Goal: Task Accomplishment & Management: Manage account settings

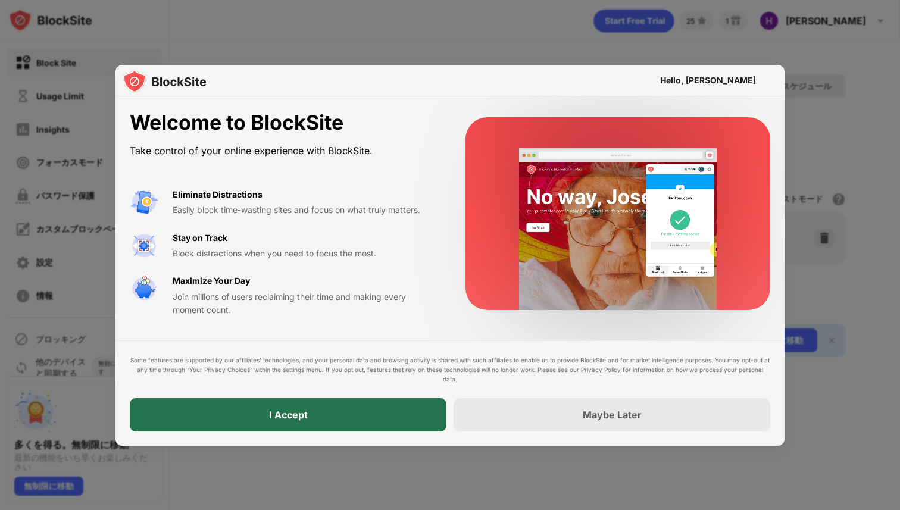
click at [353, 413] on div "I Accept" at bounding box center [288, 414] width 317 height 33
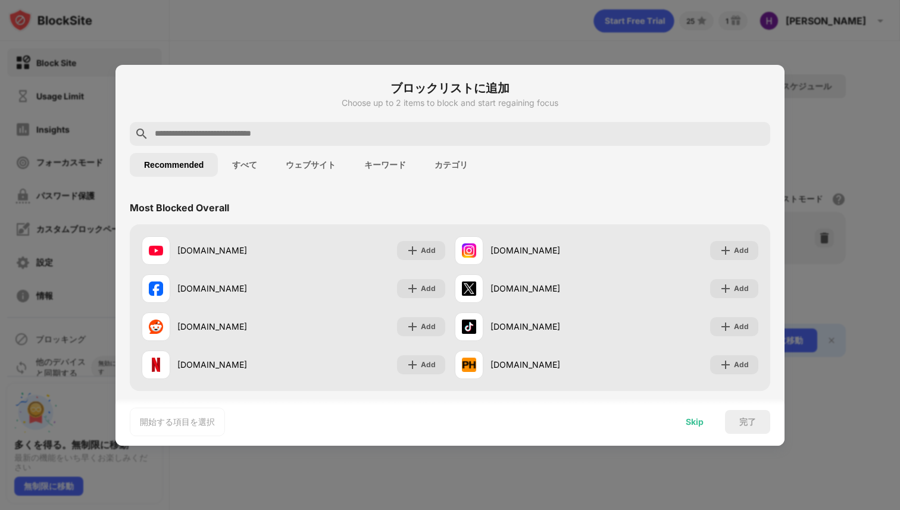
click at [692, 425] on div "Skip" at bounding box center [695, 422] width 18 height 10
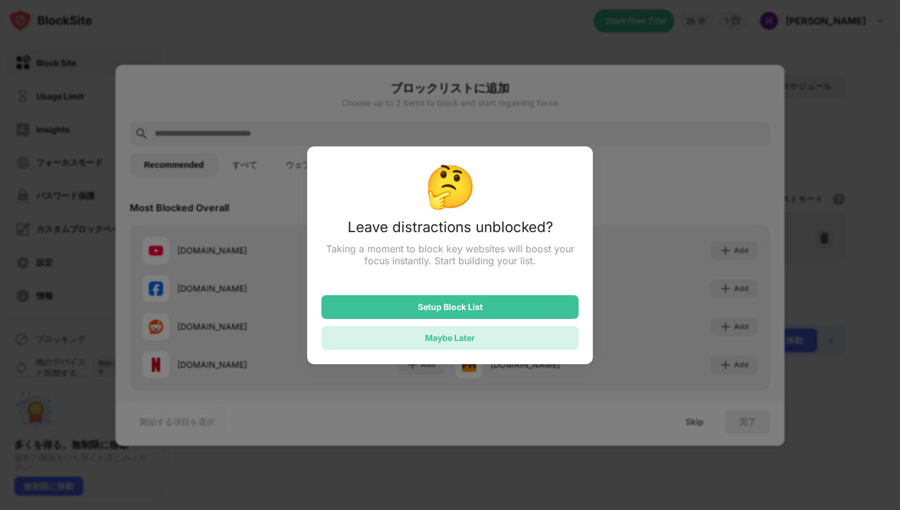
click at [544, 342] on div "Maybe Later" at bounding box center [450, 338] width 257 height 24
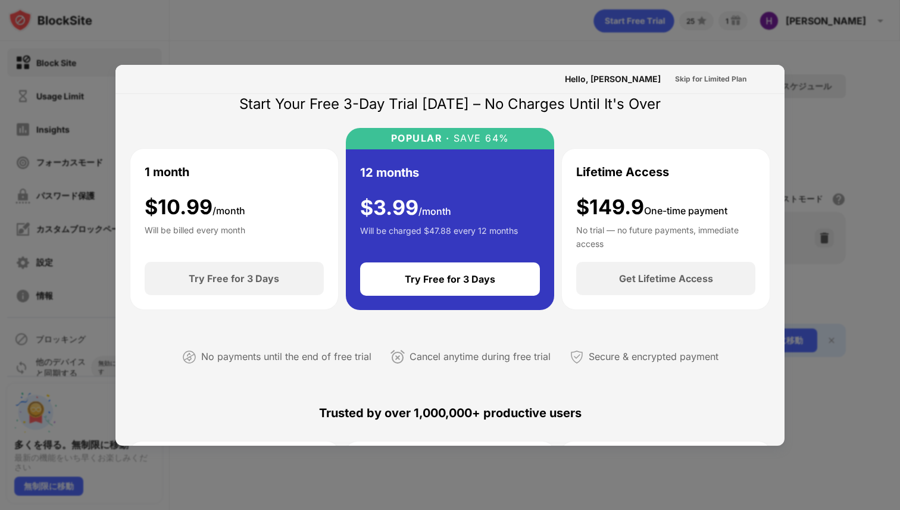
scroll to position [37, 0]
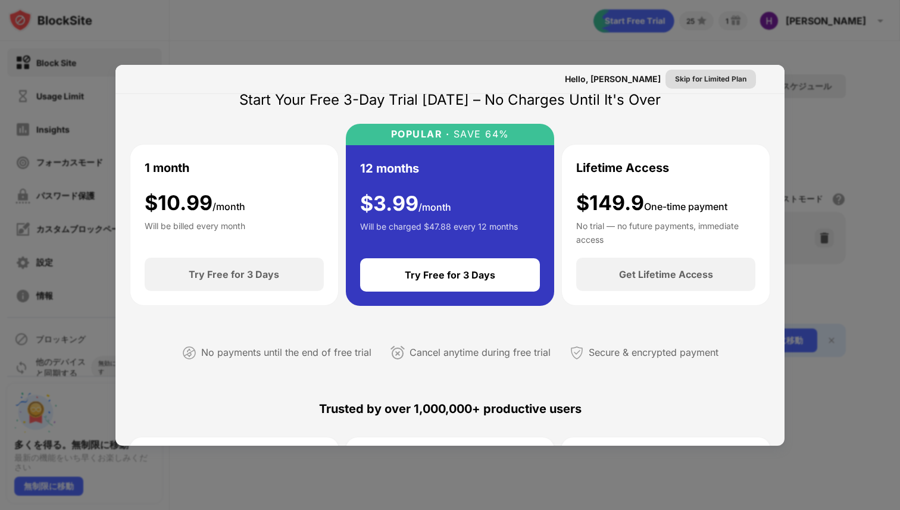
click at [701, 81] on div "Skip for Limited Plan" at bounding box center [710, 79] width 71 height 12
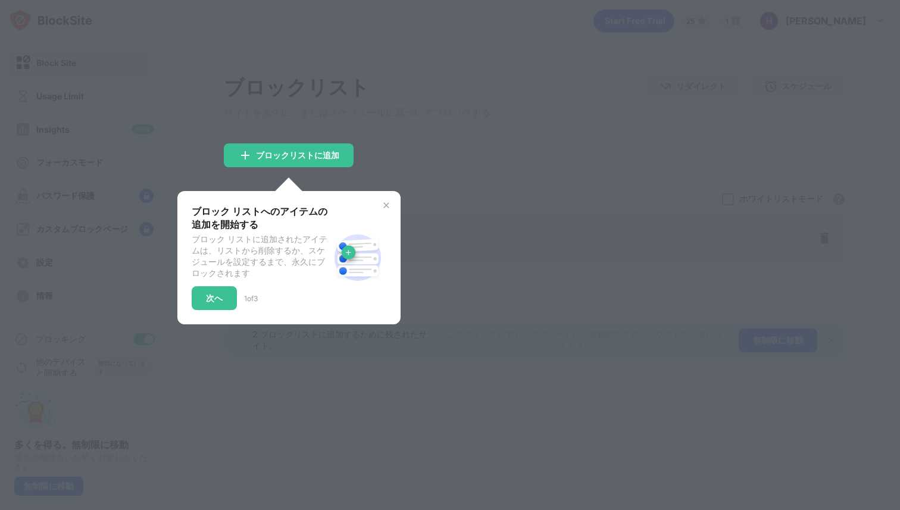
click at [386, 110] on div at bounding box center [450, 255] width 900 height 510
click at [386, 205] on img at bounding box center [387, 206] width 10 height 10
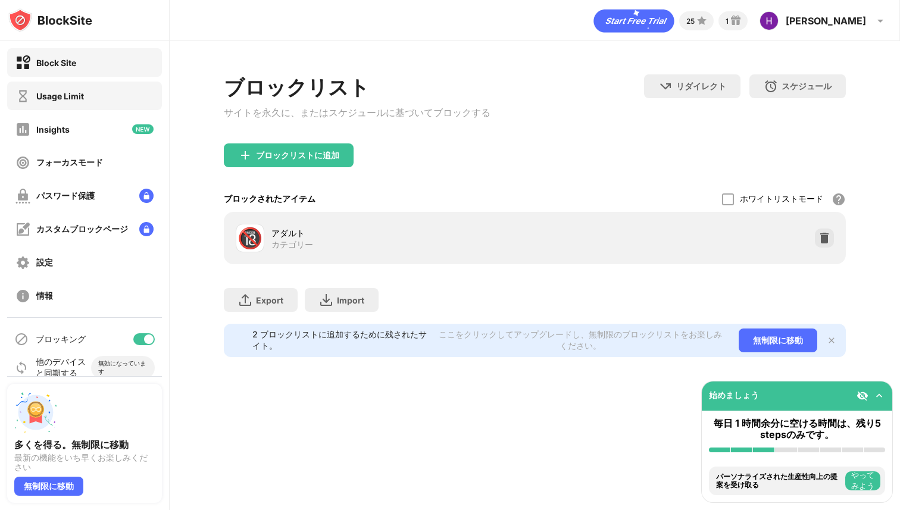
click at [86, 85] on div "Usage Limit" at bounding box center [84, 96] width 155 height 29
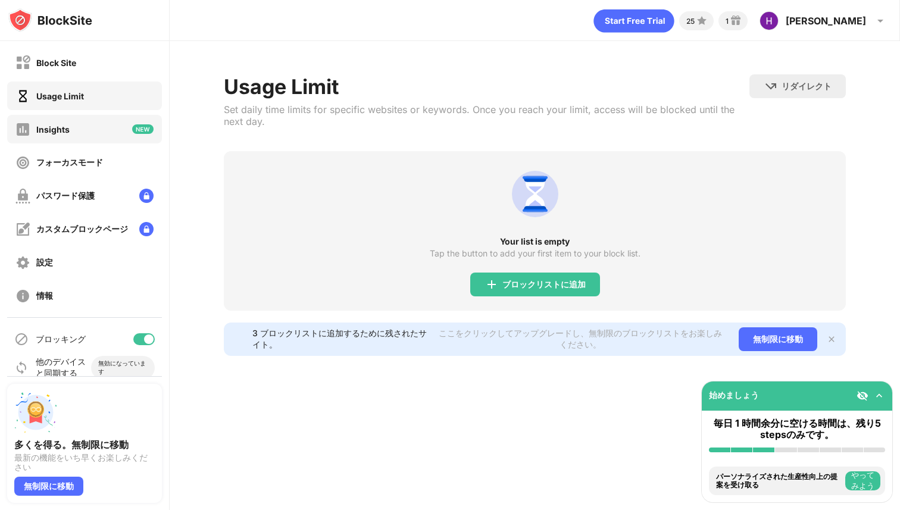
click at [73, 138] on div "Insights" at bounding box center [84, 129] width 155 height 29
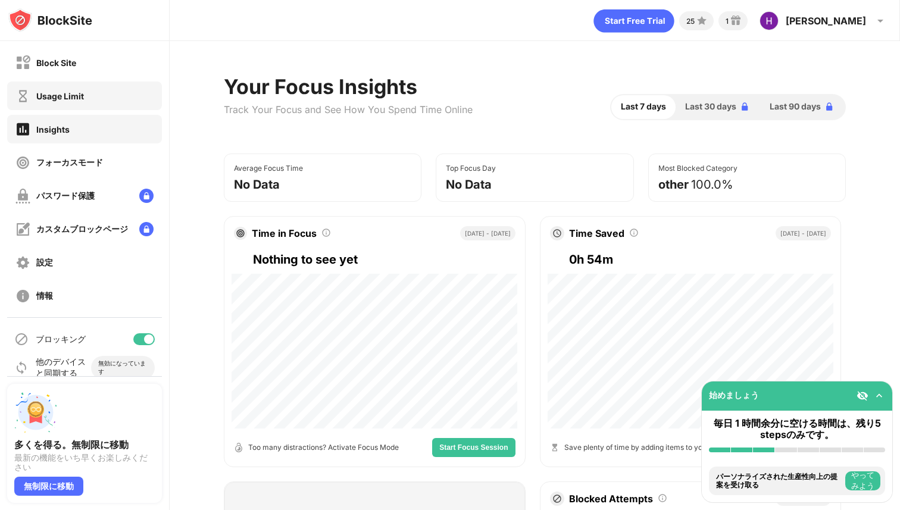
click at [83, 109] on div "Usage Limit" at bounding box center [84, 96] width 155 height 29
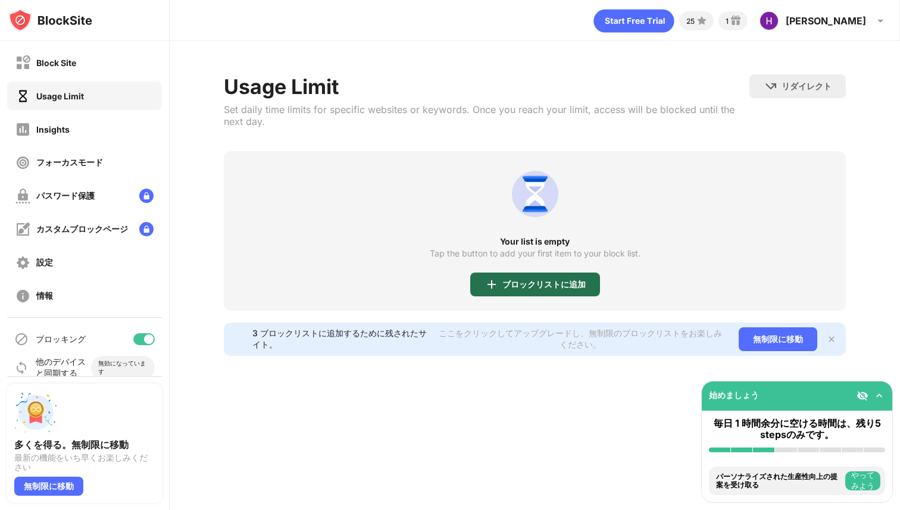
click at [507, 284] on div "ブロックリストに追加" at bounding box center [544, 285] width 83 height 10
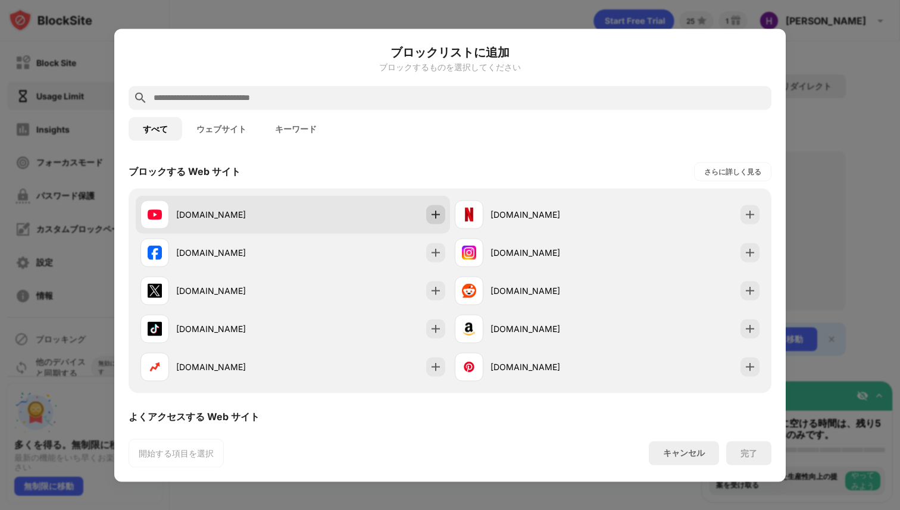
click at [434, 213] on img at bounding box center [436, 214] width 12 height 12
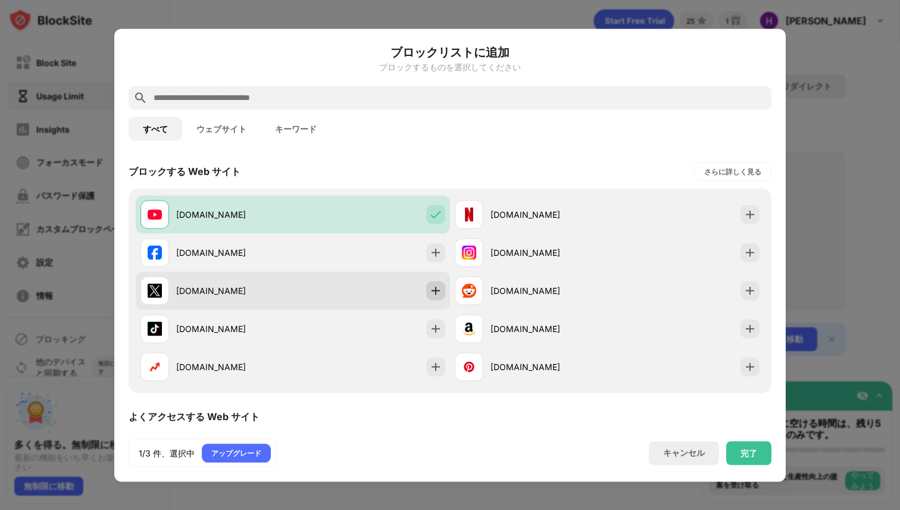
click at [439, 288] on img at bounding box center [436, 291] width 12 height 12
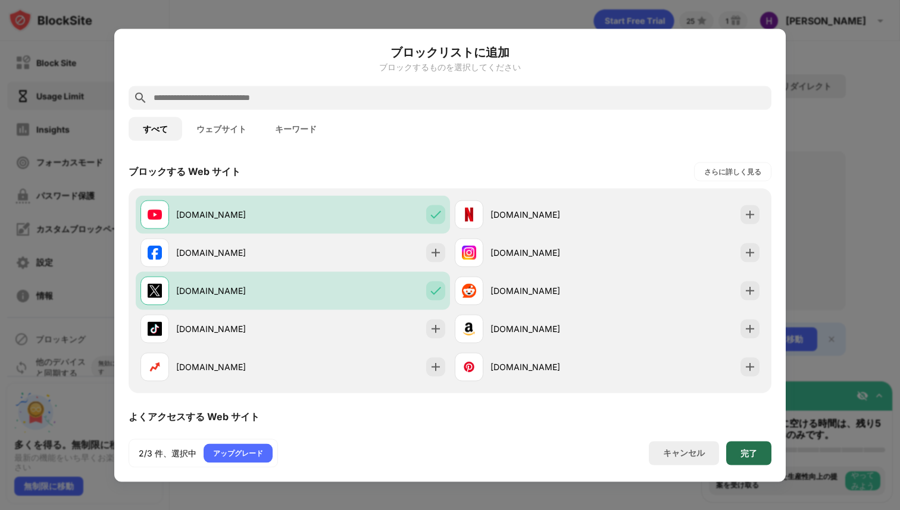
click at [755, 454] on div "完了" at bounding box center [749, 453] width 17 height 10
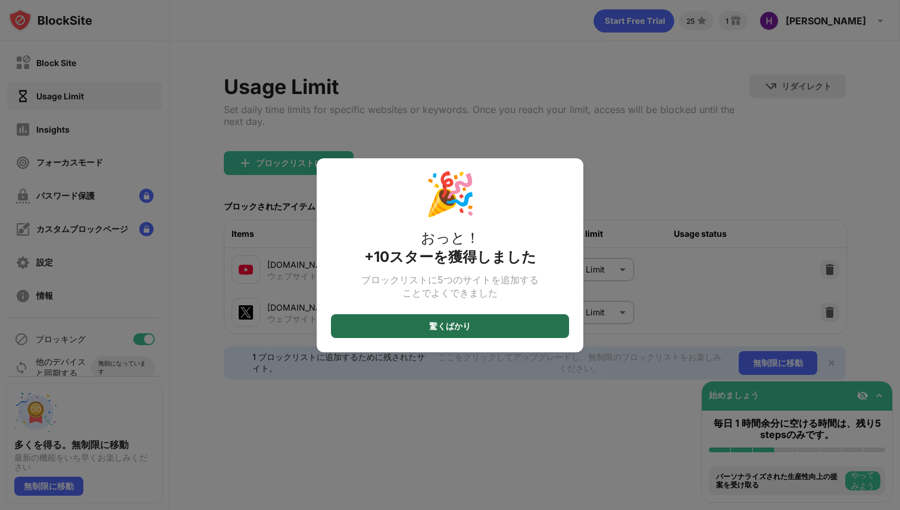
click at [541, 328] on div "驚くばかり" at bounding box center [450, 326] width 238 height 24
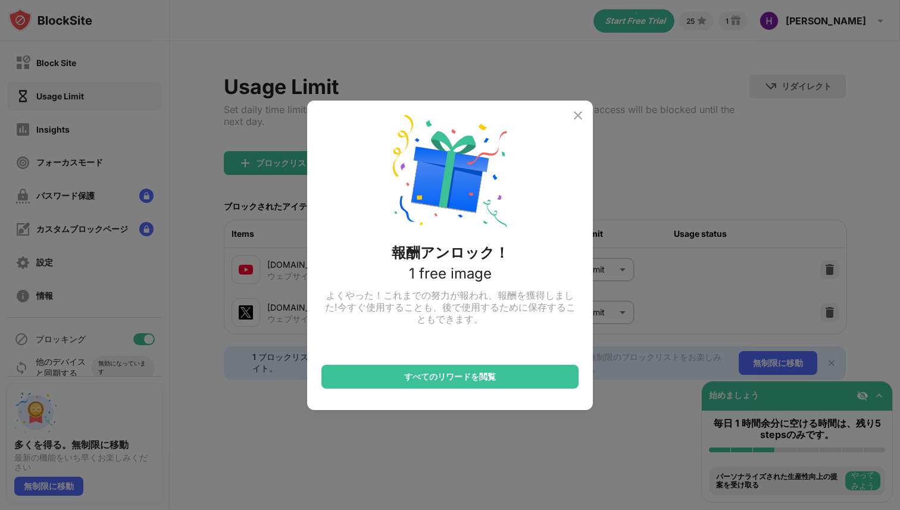
click at [580, 115] on img at bounding box center [578, 115] width 14 height 14
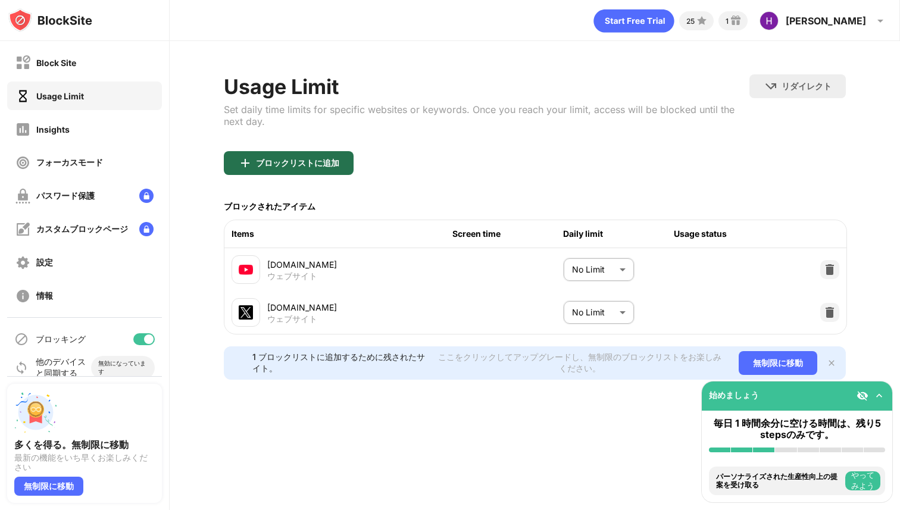
click at [336, 164] on div "ブロックリストに追加" at bounding box center [297, 163] width 83 height 10
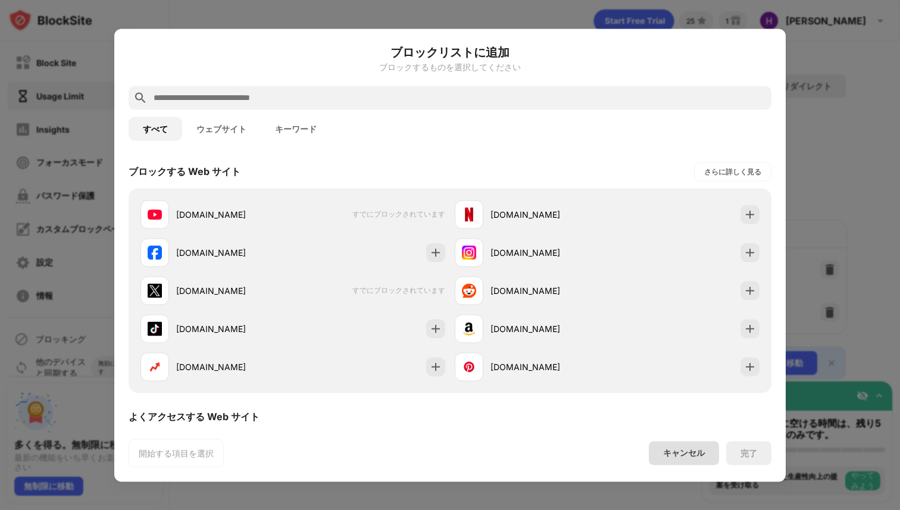
click at [676, 448] on div "キャンセル" at bounding box center [684, 453] width 42 height 11
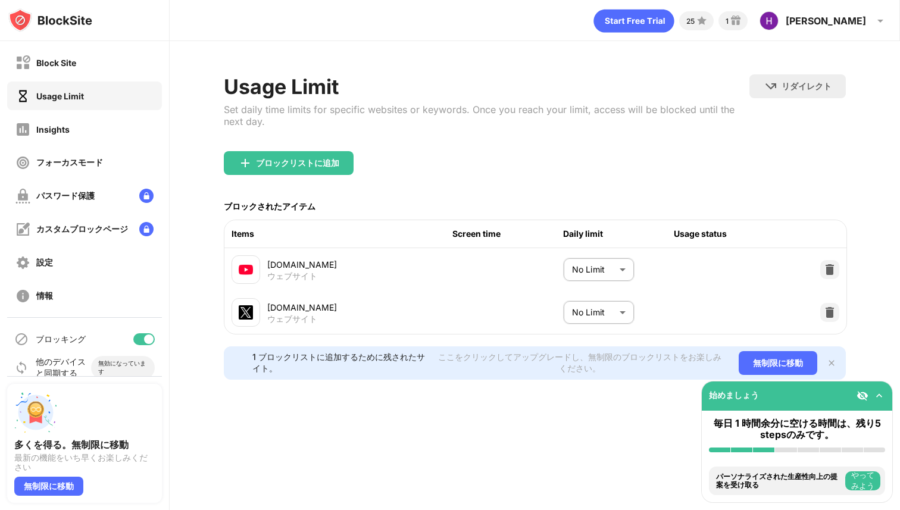
click at [684, 448] on div "25 1 Hikaru Hikaru SONN View Account Insights Premium Rewards Settings Support …" at bounding box center [535, 255] width 731 height 510
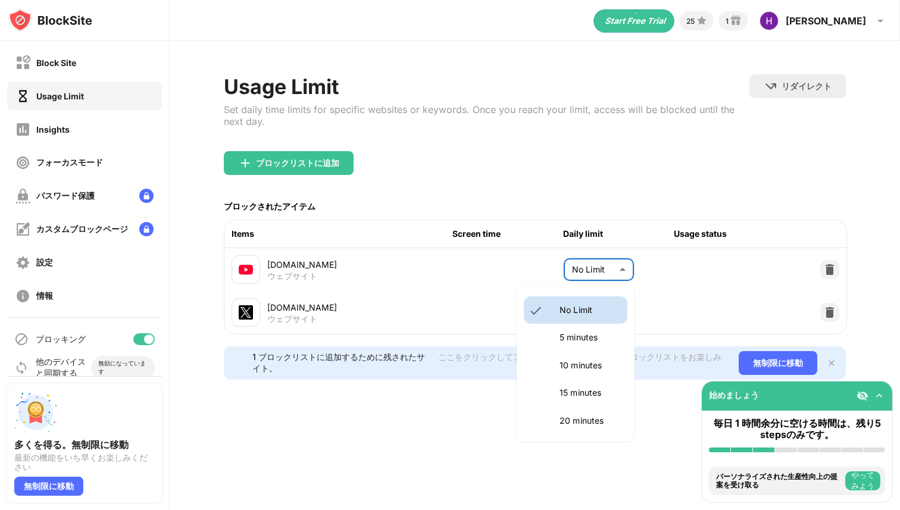
click at [590, 274] on body "Block Site Usage Limit Insights フォーカスモード パスワード保護 カスタムブロックページ 設定 情報 ブロッキング 他のデバイ…" at bounding box center [450, 255] width 900 height 510
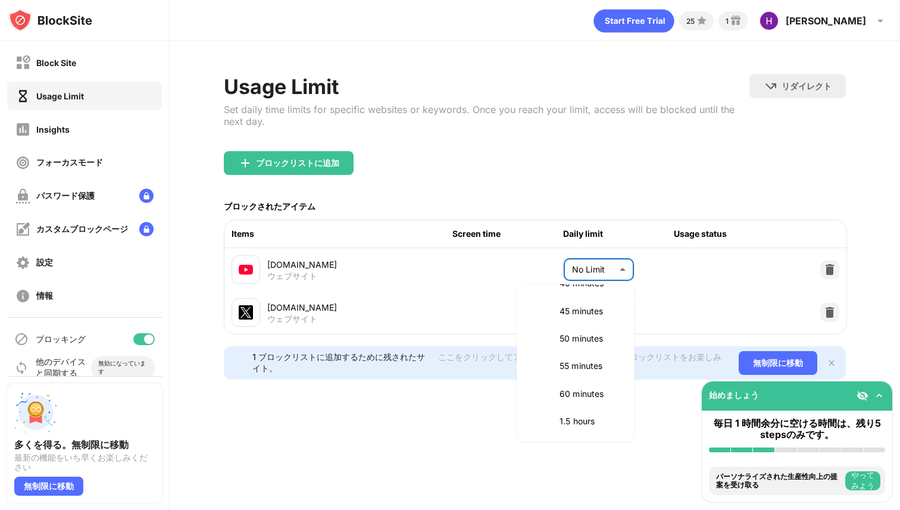
scroll to position [252, 0]
click at [591, 398] on li "60 minutes" at bounding box center [576, 389] width 104 height 27
type input "**"
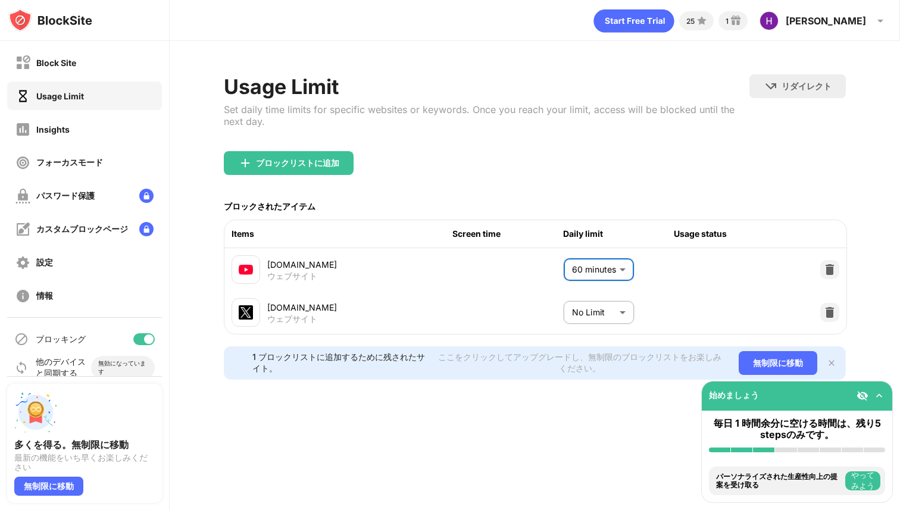
click at [605, 320] on body "Block Site Usage Limit Insights フォーカスモード パスワード保護 カスタムブロックページ 設定 情報 ブロッキング 他のデバイ…" at bounding box center [450, 255] width 900 height 510
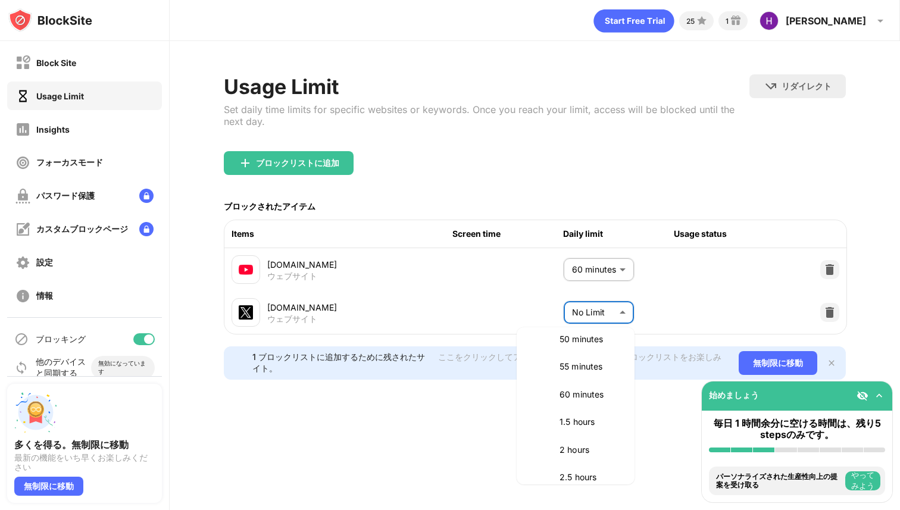
scroll to position [293, 0]
click at [583, 403] on li "60 minutes" at bounding box center [576, 391] width 104 height 27
type input "**"
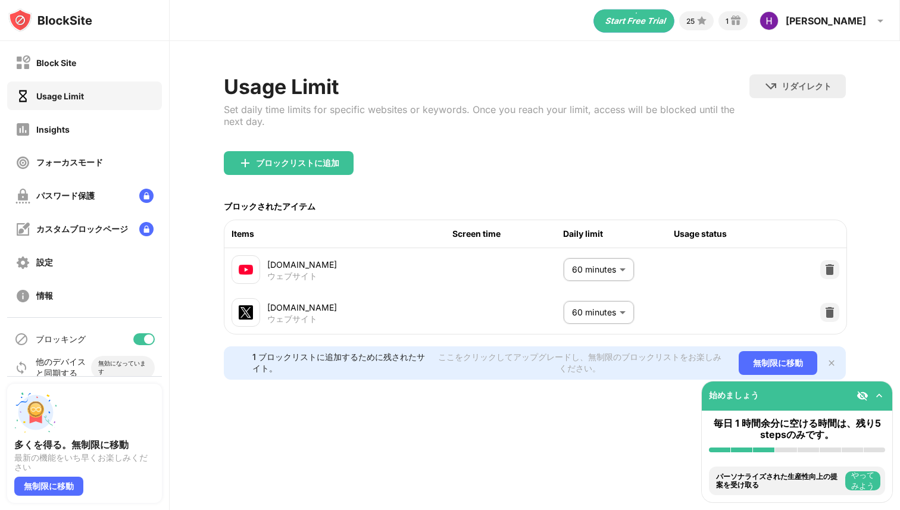
click at [592, 438] on div "25 1 Hikaru Hikaru SONN View Account Insights Premium Rewards Settings Support …" at bounding box center [535, 255] width 731 height 510
click at [674, 22] on icon "animation" at bounding box center [634, 21] width 80 height 23
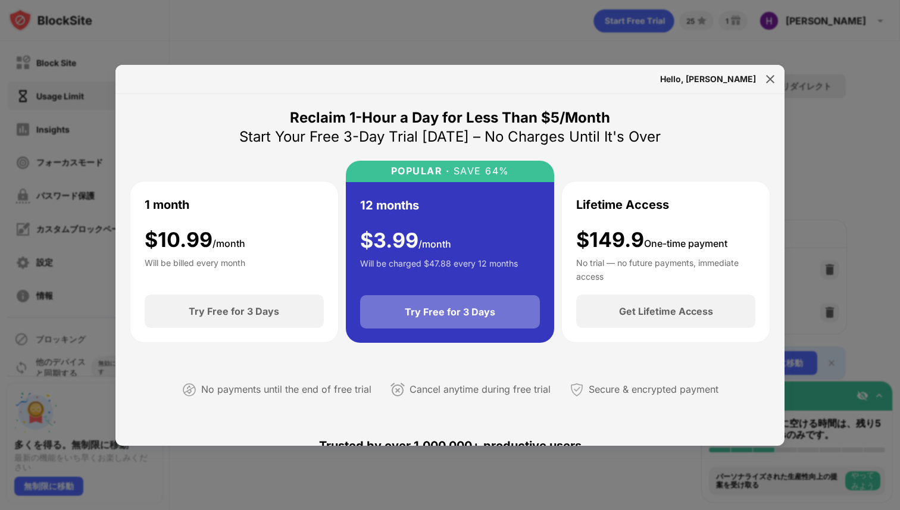
click at [495, 315] on div "Try Free for 3 Days" at bounding box center [450, 311] width 180 height 33
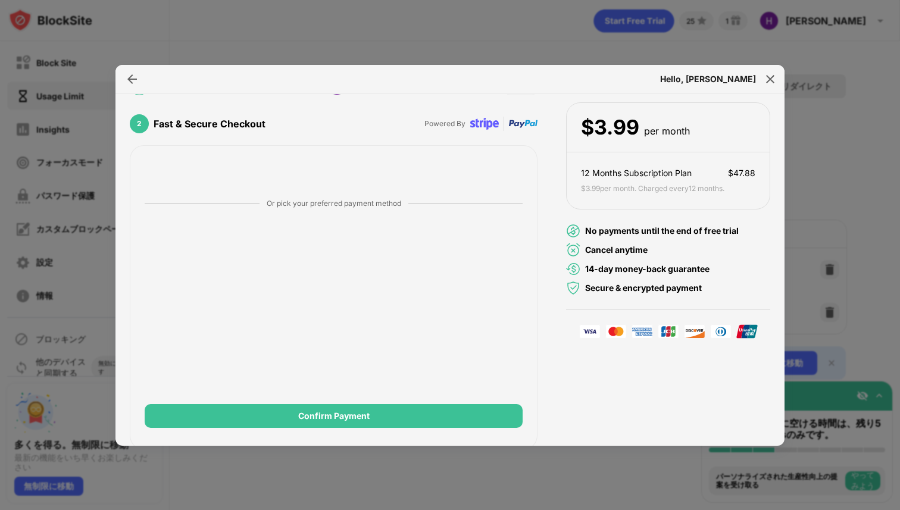
scroll to position [113, 0]
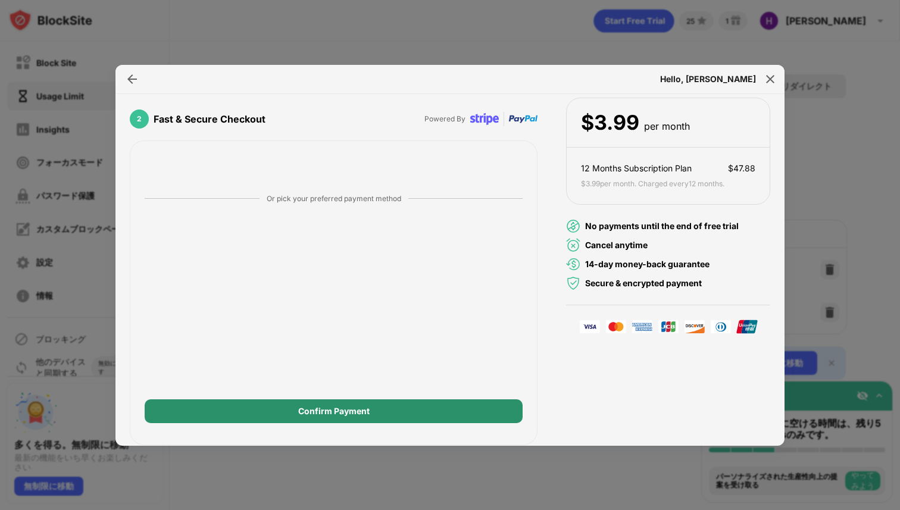
click at [329, 416] on div "Confirm Payment" at bounding box center [333, 412] width 71 height 10
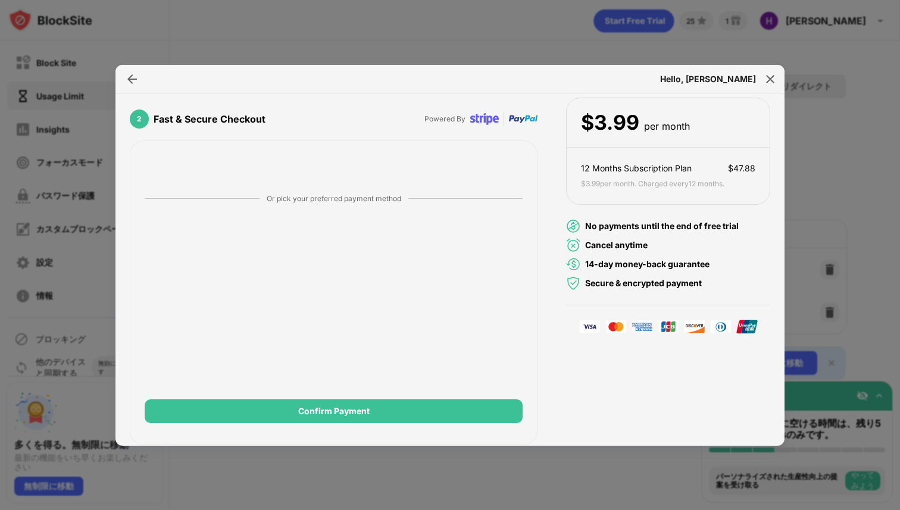
scroll to position [0, 0]
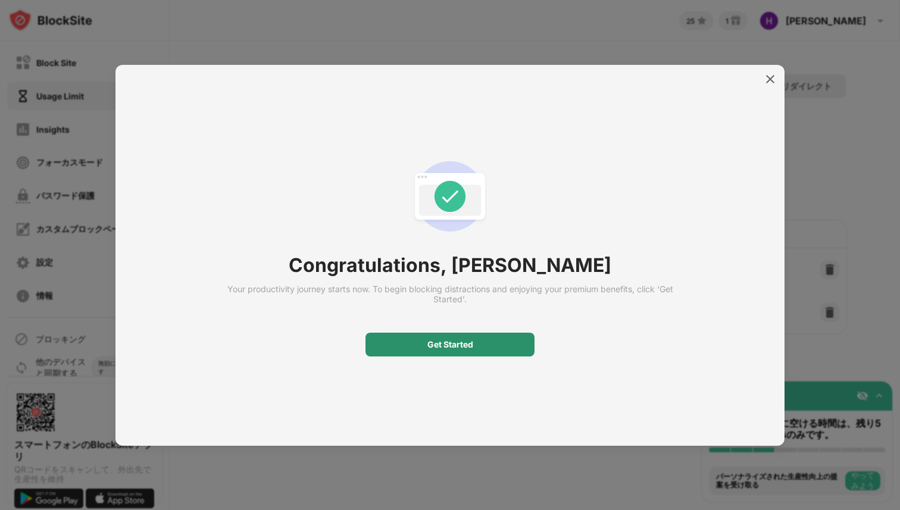
click at [416, 342] on div "Get Started" at bounding box center [450, 345] width 169 height 24
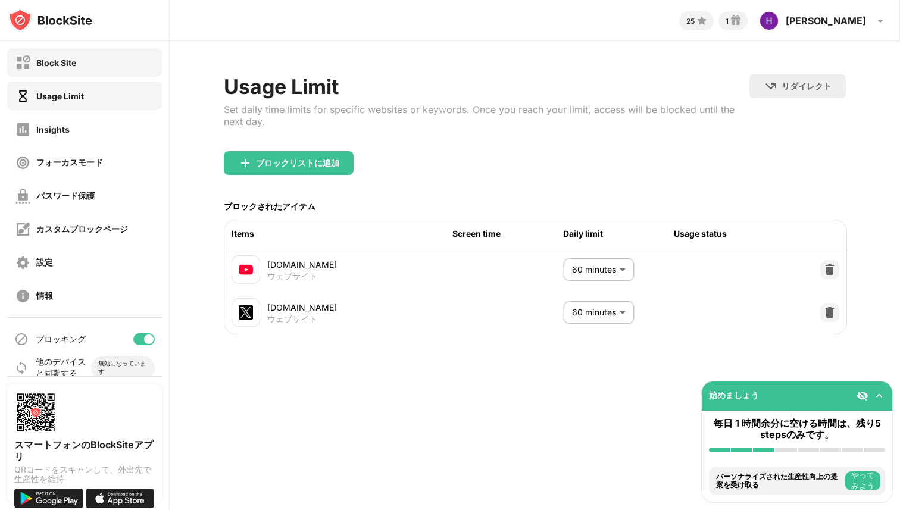
click at [99, 61] on div "Block Site" at bounding box center [84, 62] width 155 height 29
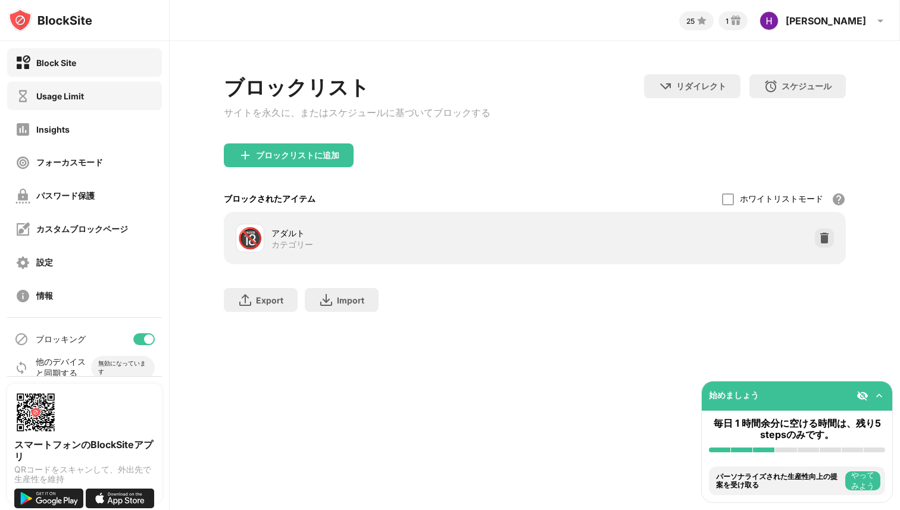
click at [99, 97] on div "Usage Limit" at bounding box center [84, 96] width 155 height 29
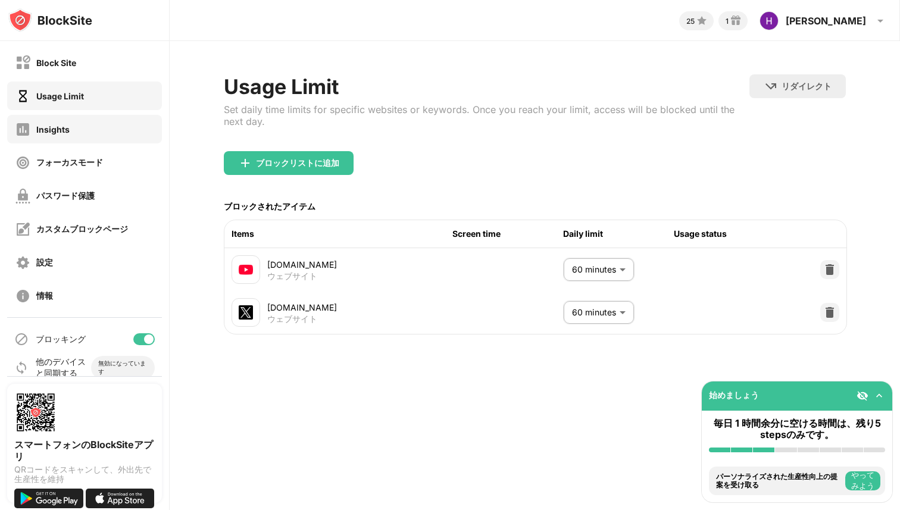
click at [98, 134] on div "Insights" at bounding box center [84, 129] width 155 height 29
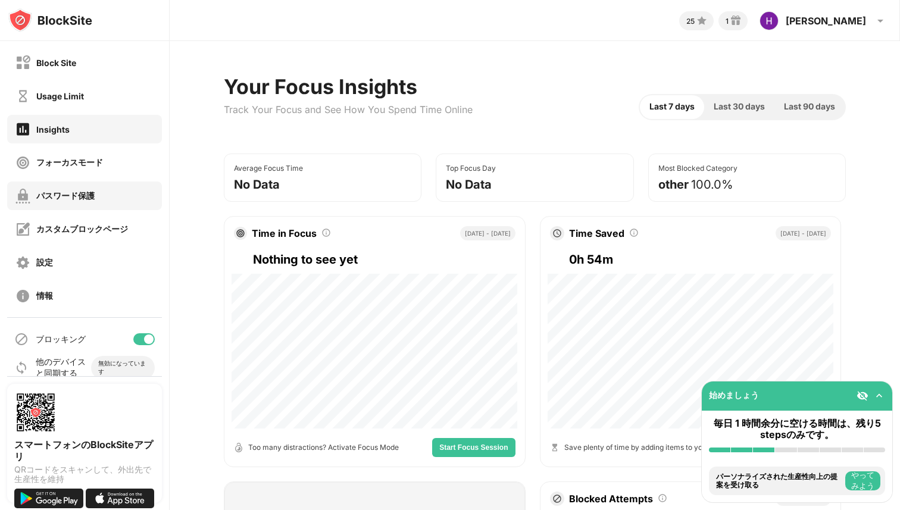
click at [101, 197] on div "パスワード保護" at bounding box center [84, 196] width 155 height 29
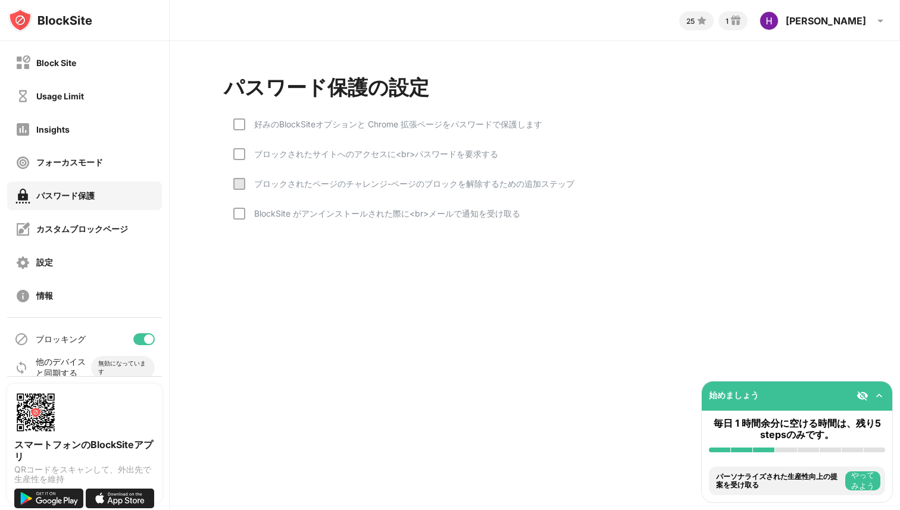
click at [261, 311] on div "25 1 Hikaru Hikaru SONN View Account Insights Rewards Settings Support Log Out …" at bounding box center [535, 255] width 731 height 510
click at [242, 156] on div at bounding box center [239, 154] width 12 height 12
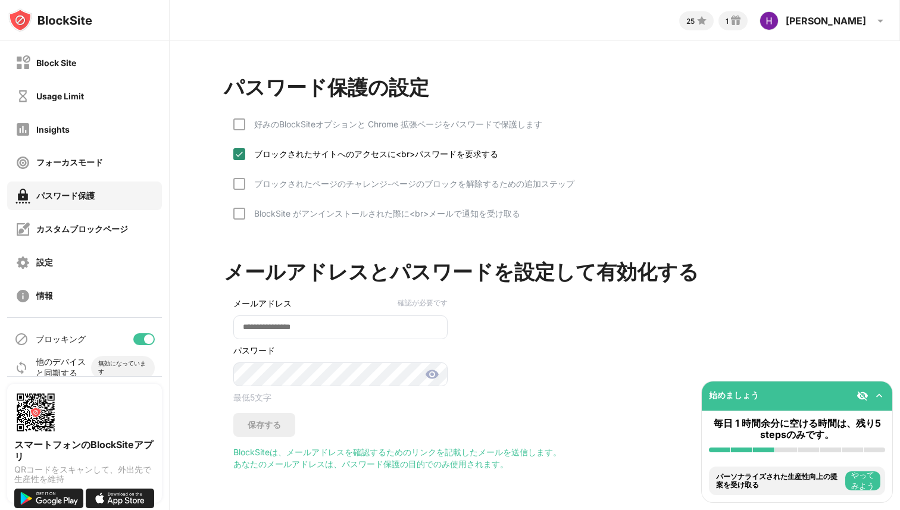
click at [239, 159] on img at bounding box center [240, 154] width 10 height 10
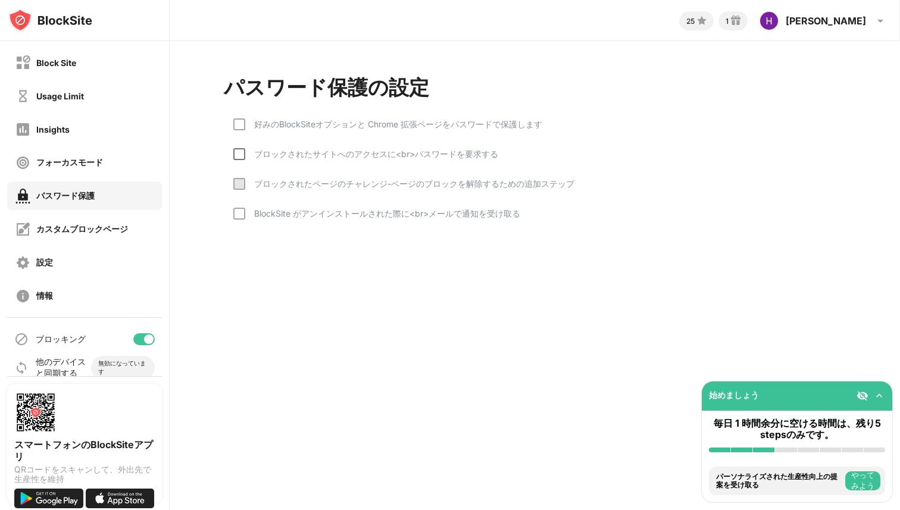
click at [239, 159] on div at bounding box center [239, 154] width 12 height 12
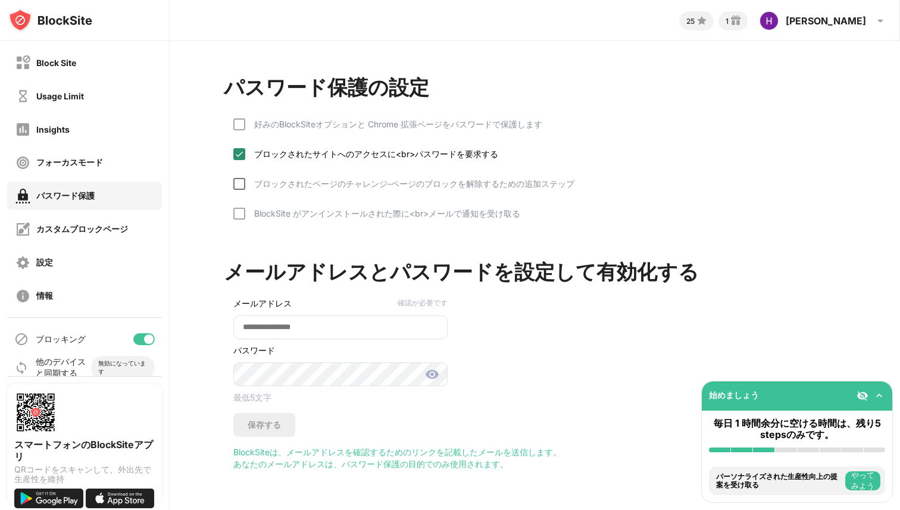
click at [242, 187] on div at bounding box center [239, 184] width 12 height 12
click at [240, 214] on div at bounding box center [239, 214] width 12 height 12
click at [241, 123] on div at bounding box center [239, 124] width 12 height 12
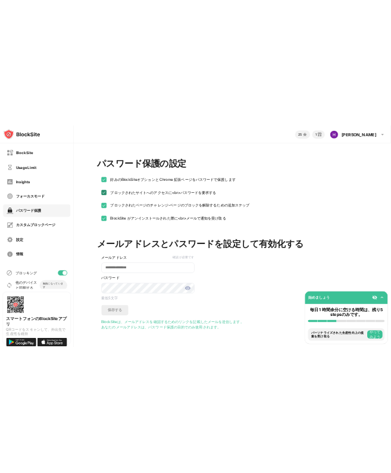
scroll to position [5, 0]
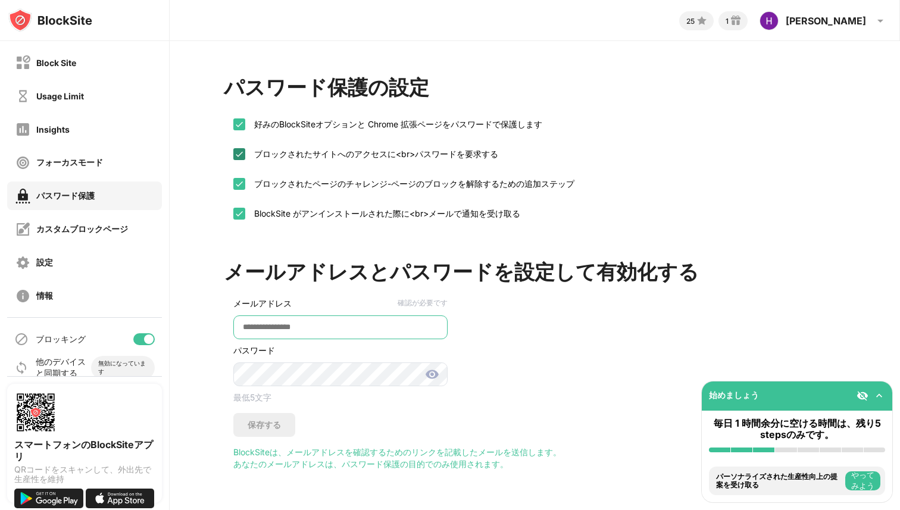
click at [302, 332] on input "email" at bounding box center [340, 328] width 214 height 24
type input "*"
type input "**********"
click at [574, 354] on div "**********" at bounding box center [535, 354] width 623 height 232
click at [433, 382] on img at bounding box center [432, 374] width 14 height 14
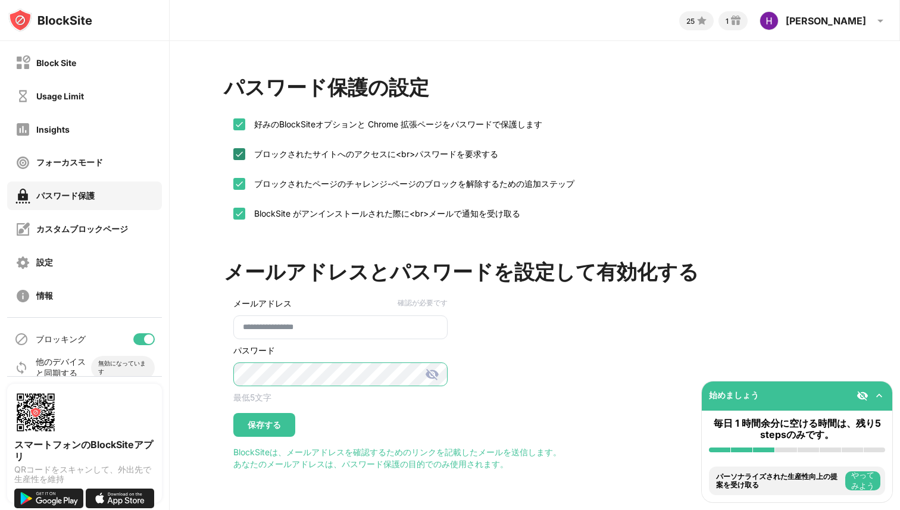
click at [224, 377] on div "**********" at bounding box center [336, 364] width 224 height 146
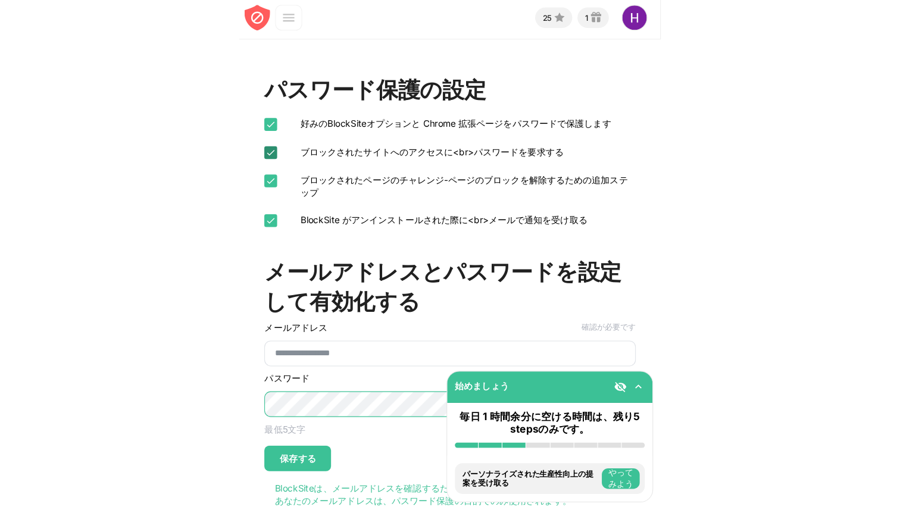
scroll to position [0, 0]
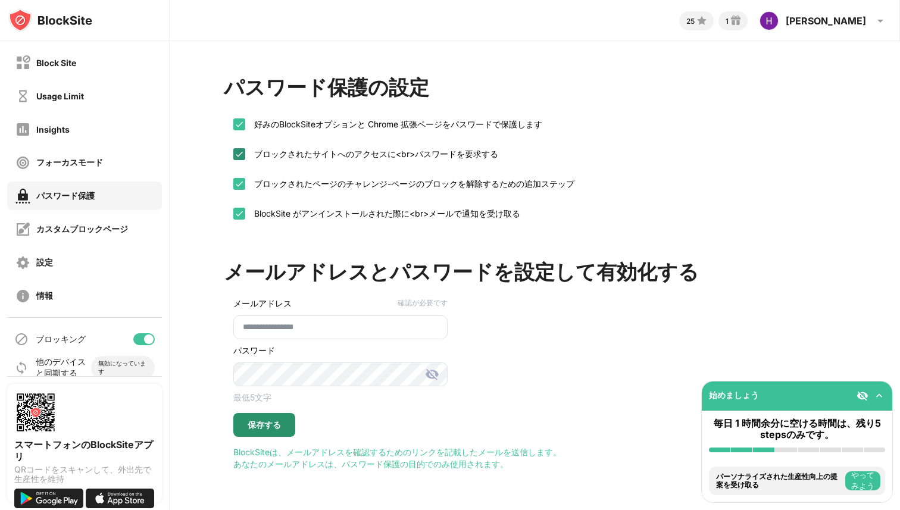
click at [274, 437] on div "保存する" at bounding box center [264, 425] width 62 height 24
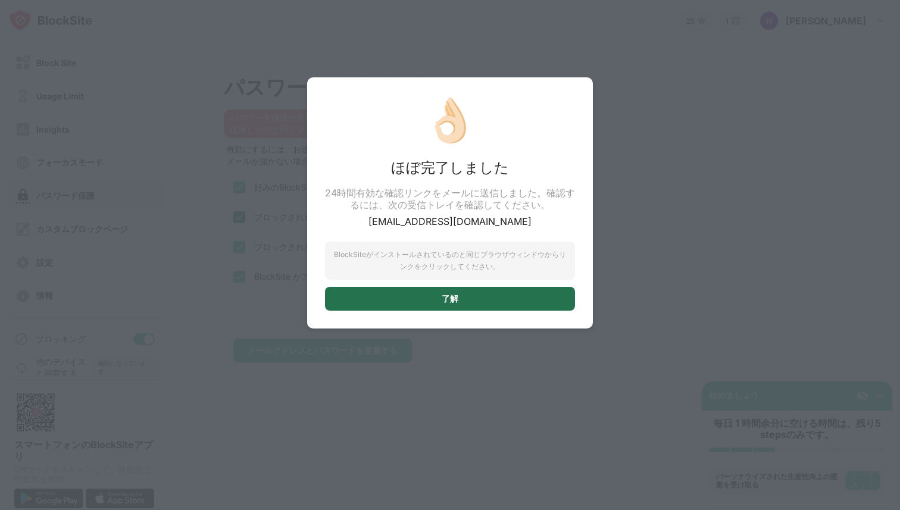
click at [509, 304] on div "了解" at bounding box center [450, 299] width 250 height 24
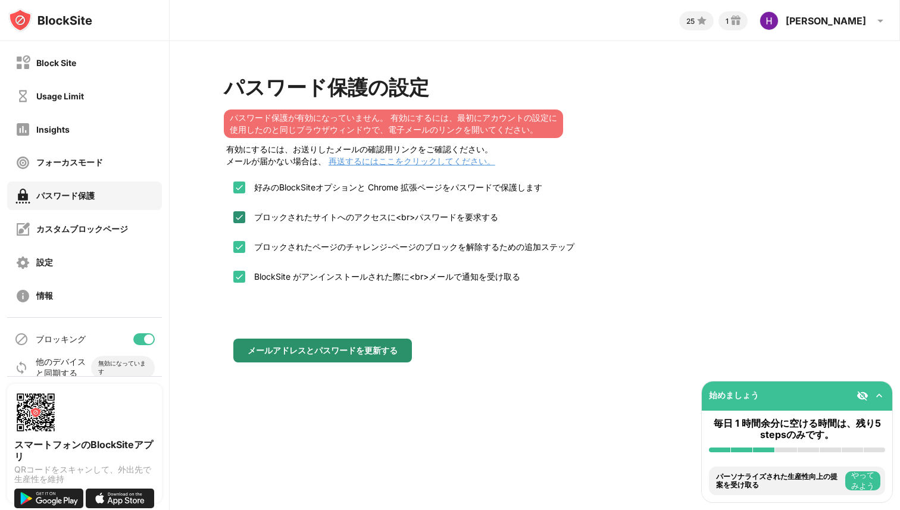
click at [373, 354] on div "メールアドレスとパスワードを更新する" at bounding box center [323, 351] width 150 height 10
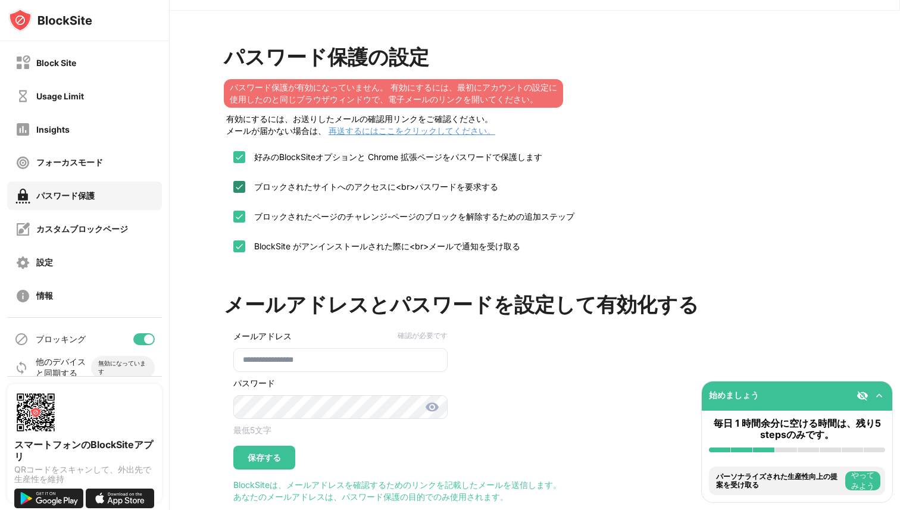
scroll to position [68, 0]
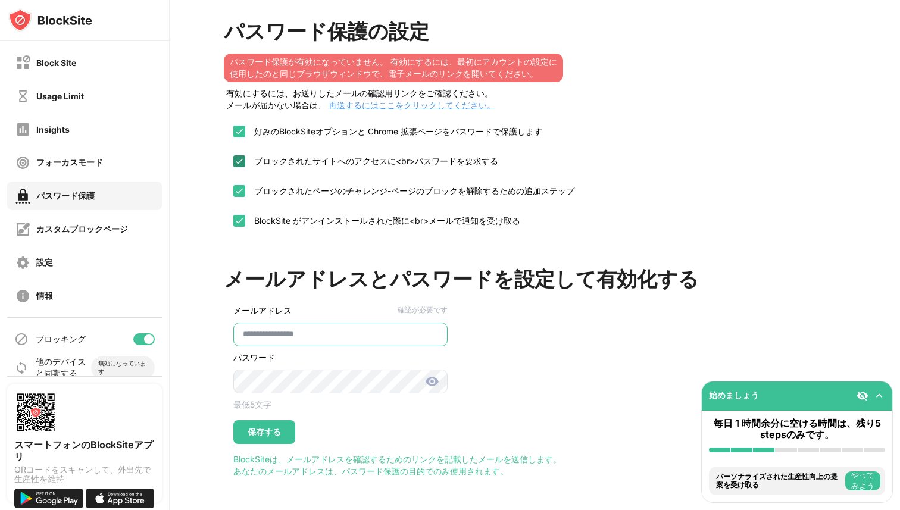
click at [354, 342] on input "**********" at bounding box center [340, 335] width 214 height 24
click at [430, 379] on img at bounding box center [432, 382] width 14 height 14
drag, startPoint x: 355, startPoint y: 341, endPoint x: 232, endPoint y: 326, distance: 123.5
click at [232, 326] on div "**********" at bounding box center [336, 371] width 224 height 146
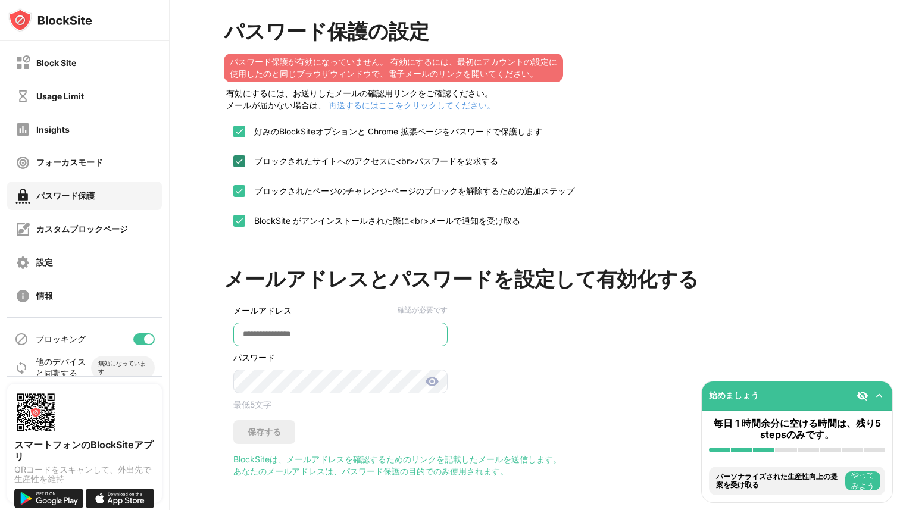
click at [363, 335] on input "email" at bounding box center [340, 335] width 214 height 24
paste input "**********"
type input "**********"
click at [277, 428] on div "保存する" at bounding box center [264, 433] width 33 height 10
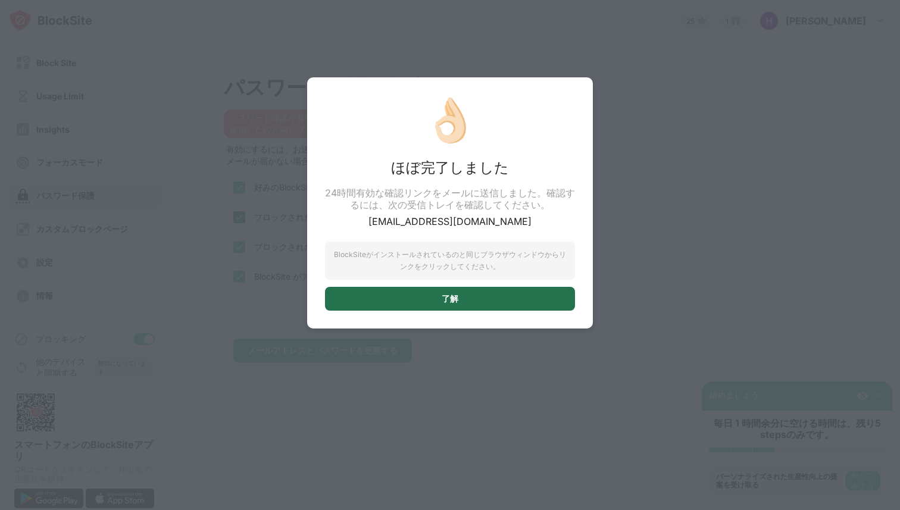
click at [400, 300] on div "了解" at bounding box center [450, 299] width 250 height 24
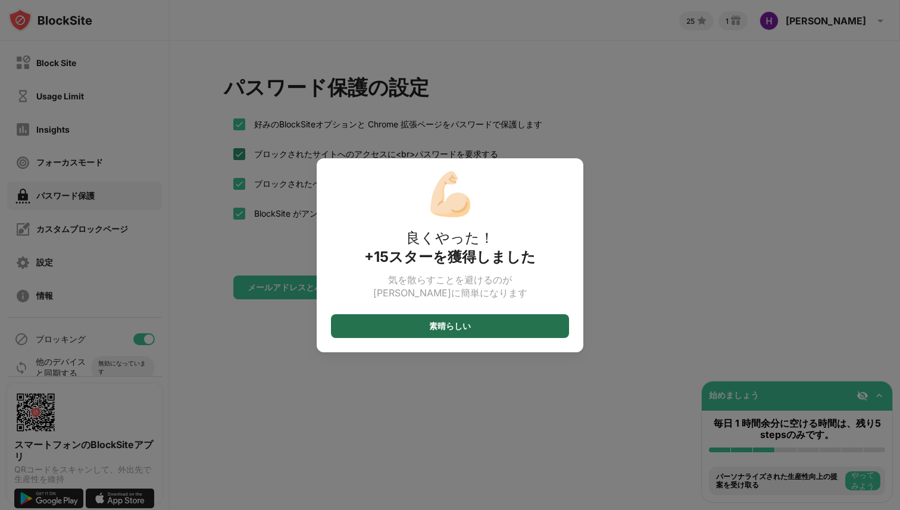
click at [364, 329] on div "素晴らしい" at bounding box center [450, 326] width 238 height 24
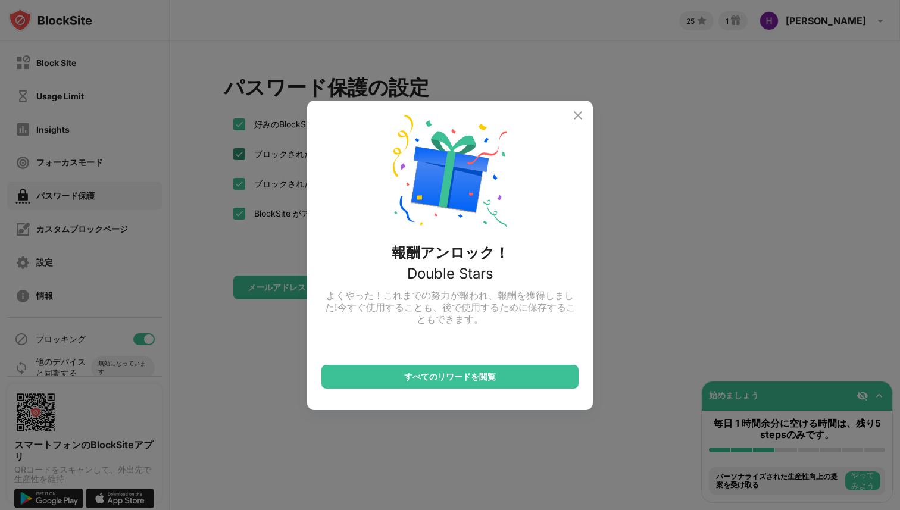
click at [584, 111] on img at bounding box center [578, 115] width 14 height 14
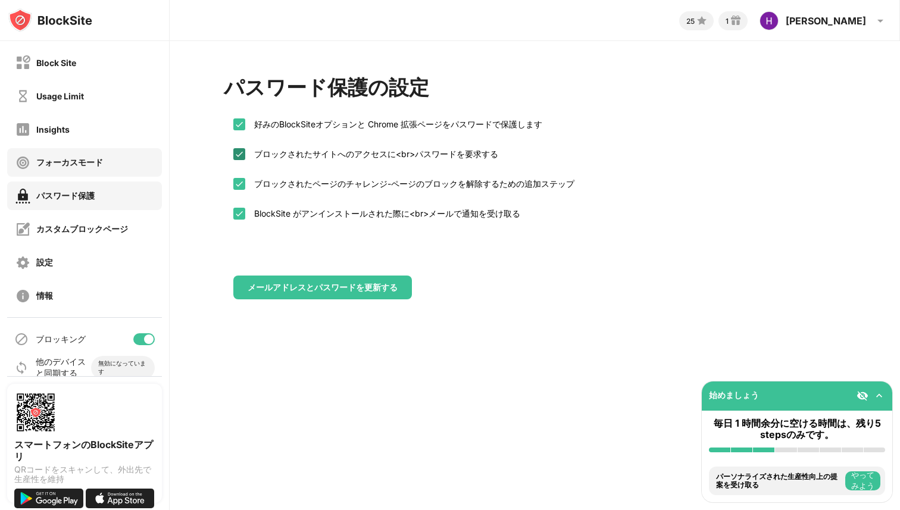
click at [100, 167] on div "フォーカスモード" at bounding box center [69, 162] width 67 height 11
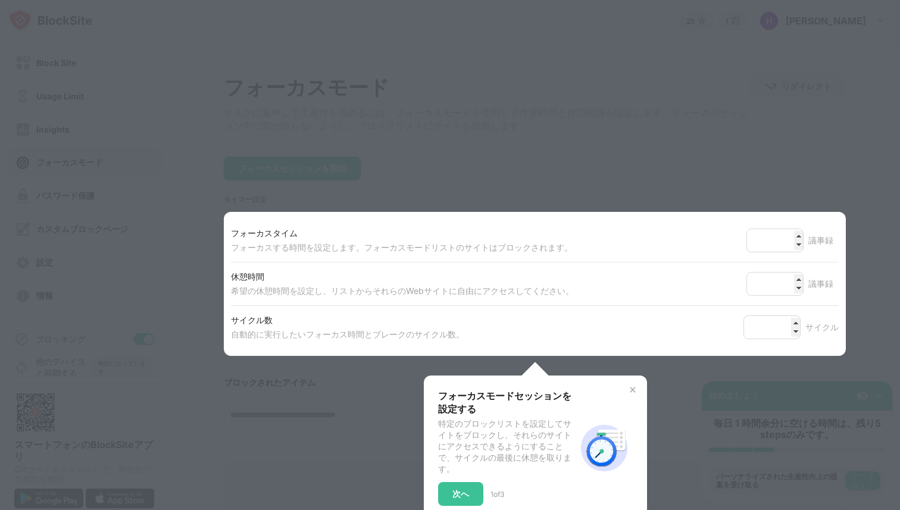
click at [105, 137] on div at bounding box center [450, 255] width 900 height 510
click at [448, 501] on div "次へ" at bounding box center [460, 494] width 45 height 24
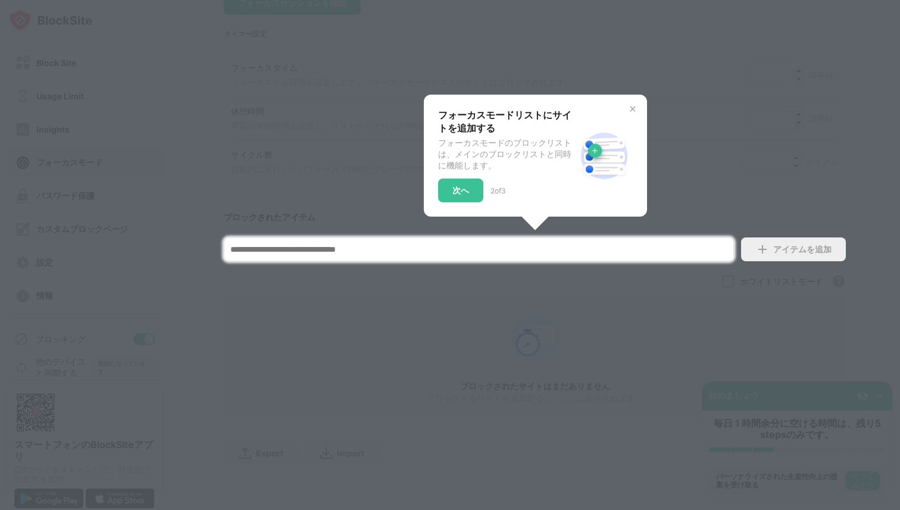
scroll to position [173, 0]
click at [417, 357] on div at bounding box center [450, 255] width 900 height 510
click at [633, 104] on img at bounding box center [633, 109] width 10 height 10
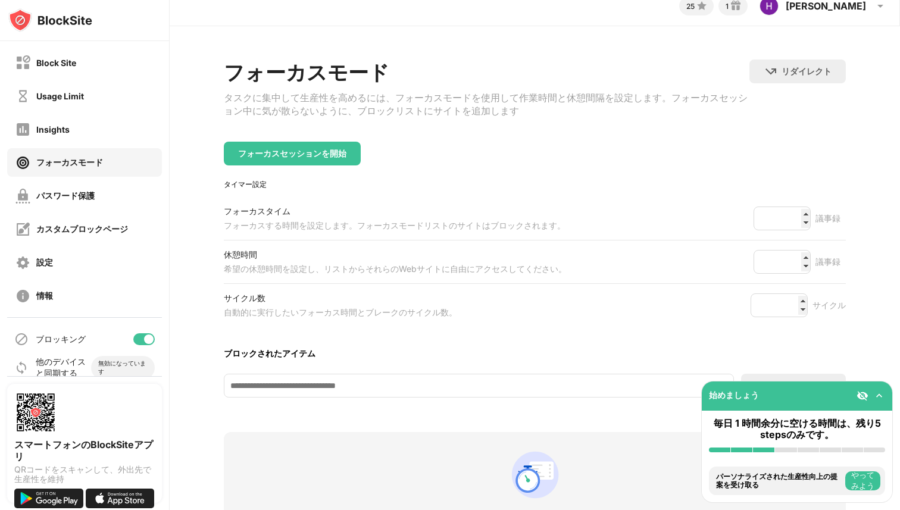
scroll to position [0, 0]
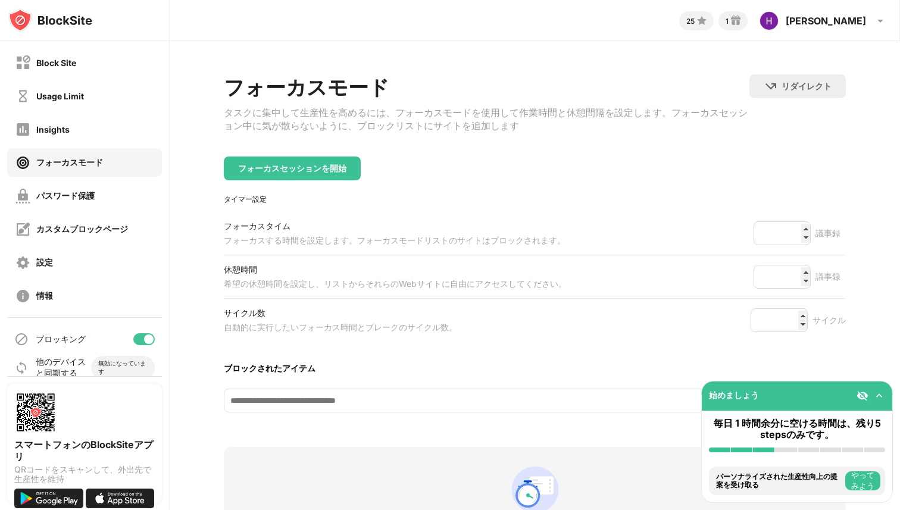
click at [88, 113] on div "Block Site Usage Limit Insights フォーカスモード パスワード保護 カスタムブロックページ 設定 情報" at bounding box center [84, 179] width 169 height 276
click at [88, 139] on div "Insights" at bounding box center [84, 129] width 155 height 29
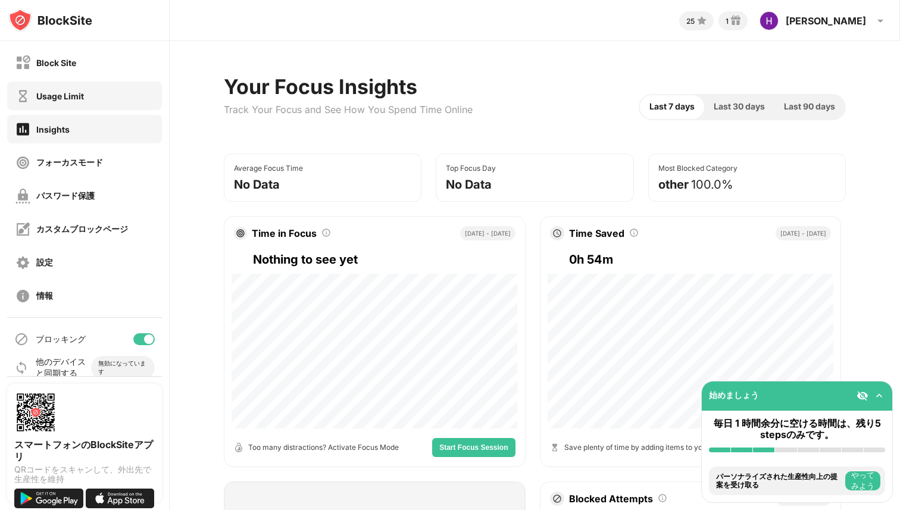
click at [103, 98] on div "Usage Limit" at bounding box center [84, 96] width 155 height 29
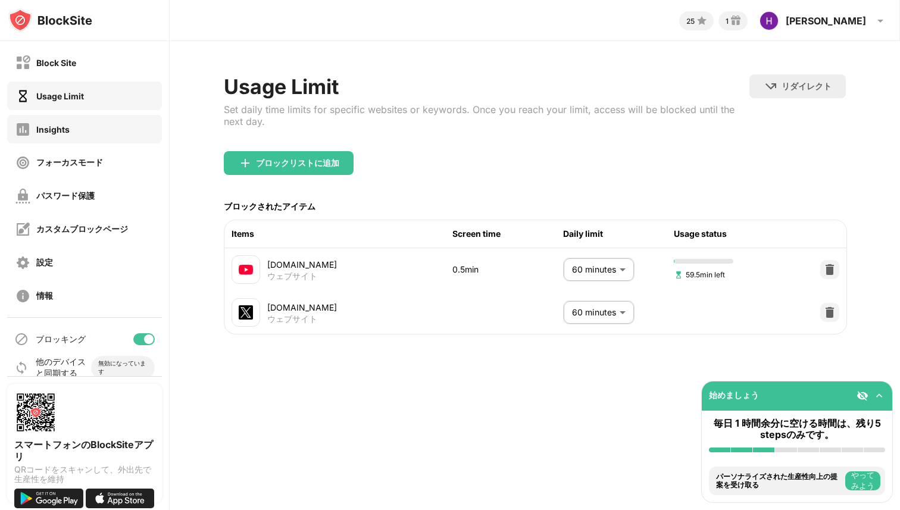
click at [99, 115] on div "Insights" at bounding box center [84, 129] width 155 height 29
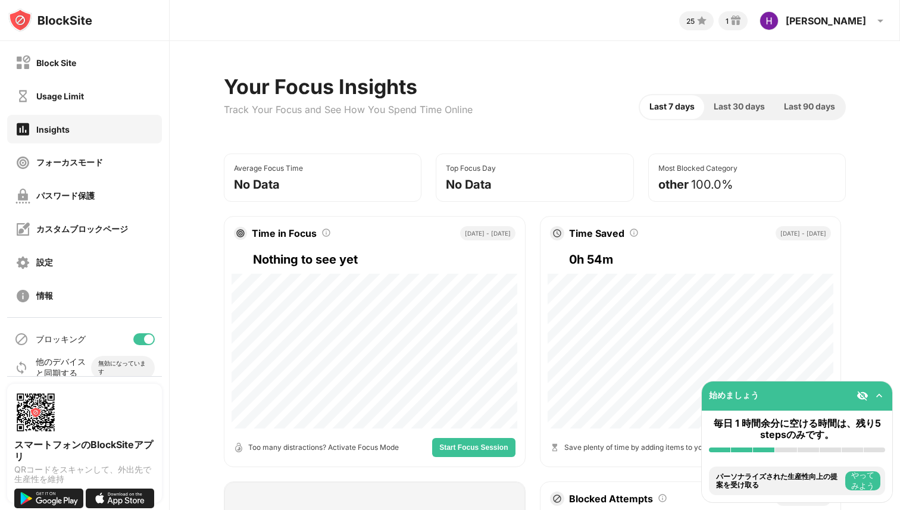
click at [96, 167] on div "フォーカスモード" at bounding box center [69, 162] width 67 height 11
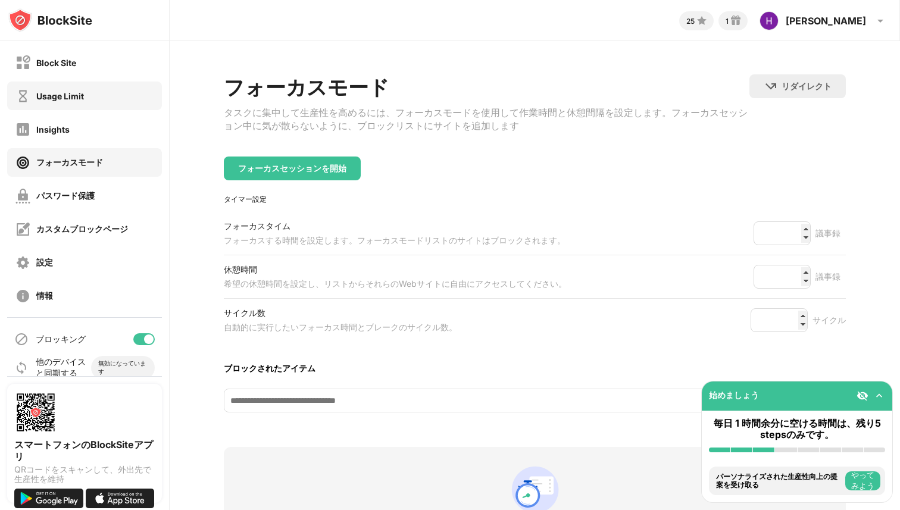
click at [119, 86] on div "Usage Limit" at bounding box center [84, 96] width 155 height 29
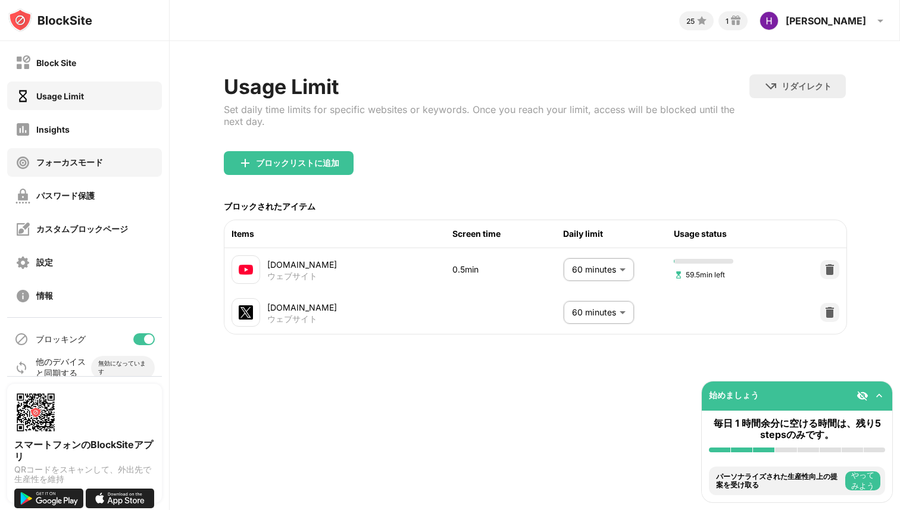
click at [105, 173] on div "フォーカスモード" at bounding box center [84, 162] width 155 height 29
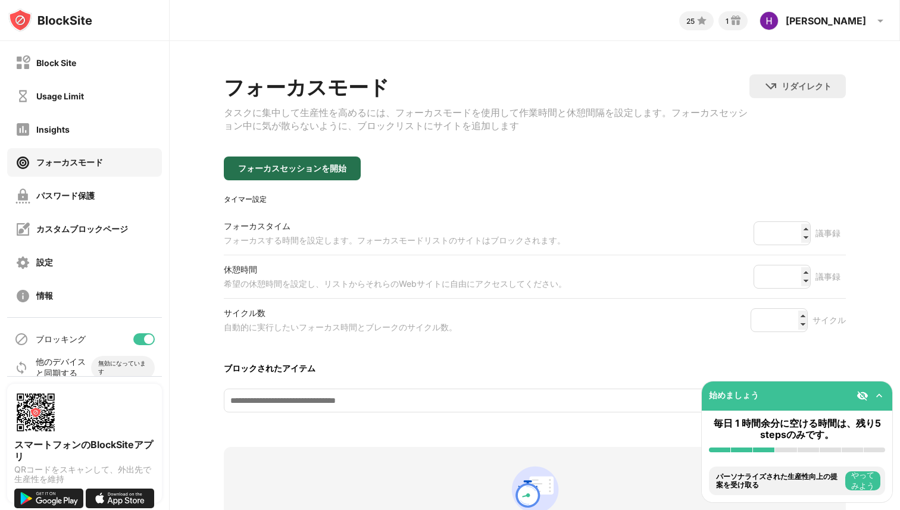
click at [321, 173] on div "フォーカスセッションを開始" at bounding box center [292, 169] width 108 height 10
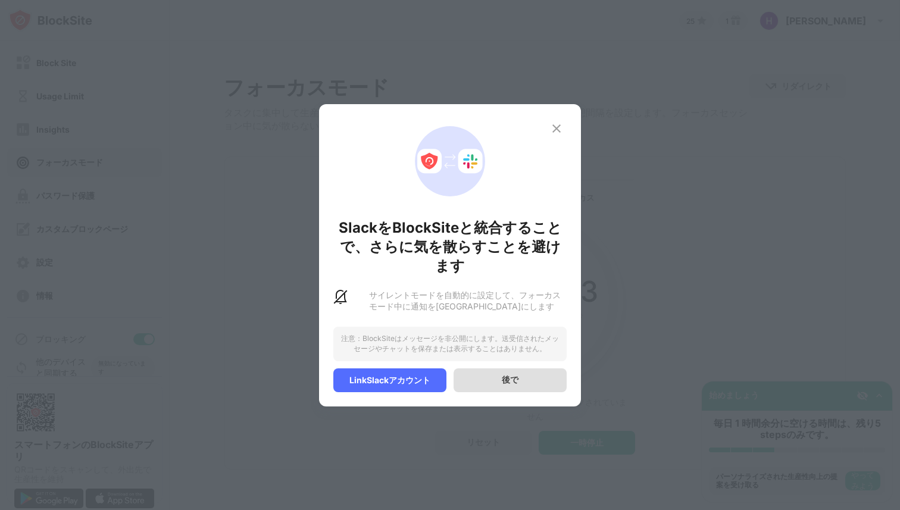
click at [486, 392] on div "後で" at bounding box center [510, 381] width 113 height 24
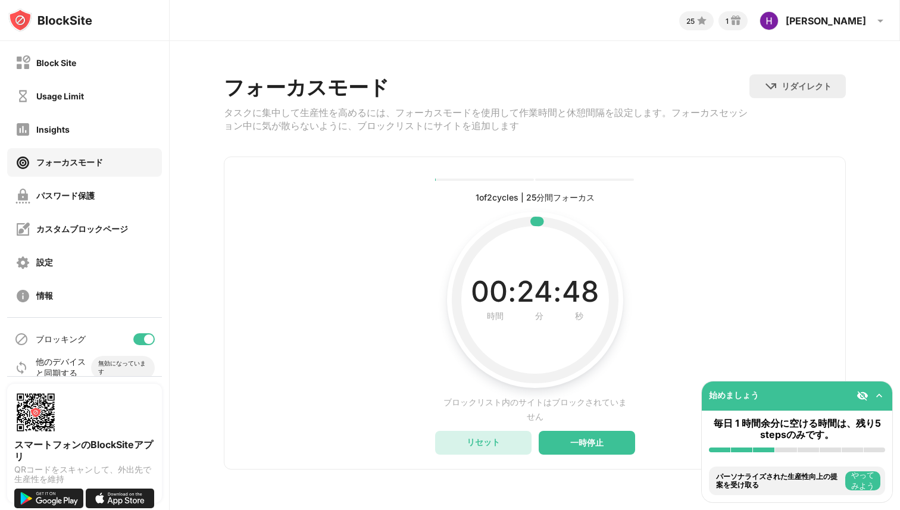
click at [475, 443] on div "リセット" at bounding box center [483, 442] width 33 height 11
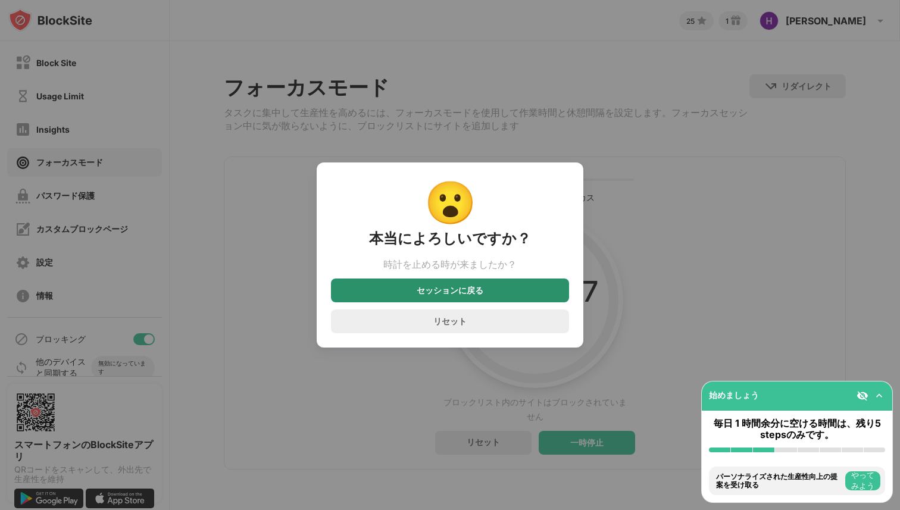
click at [460, 293] on div "セッションに戻る" at bounding box center [450, 291] width 67 height 10
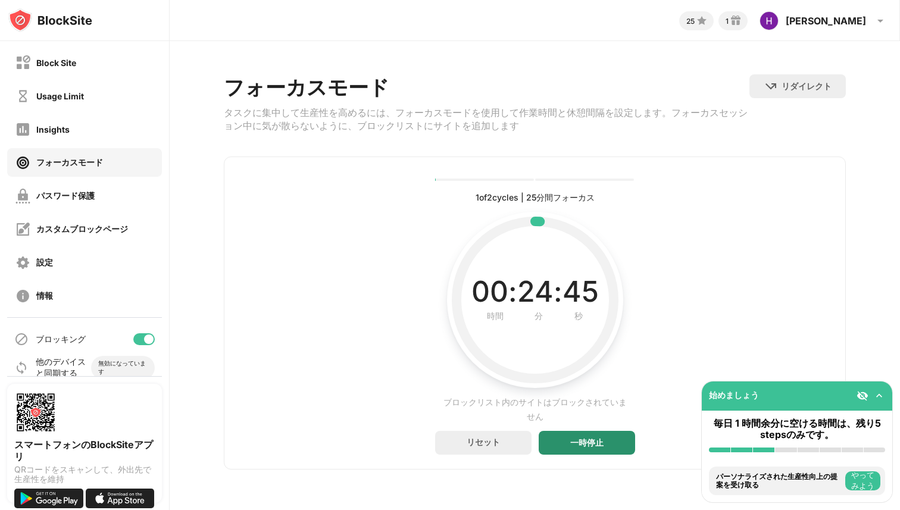
click at [570, 446] on div "一時停止" at bounding box center [586, 443] width 33 height 10
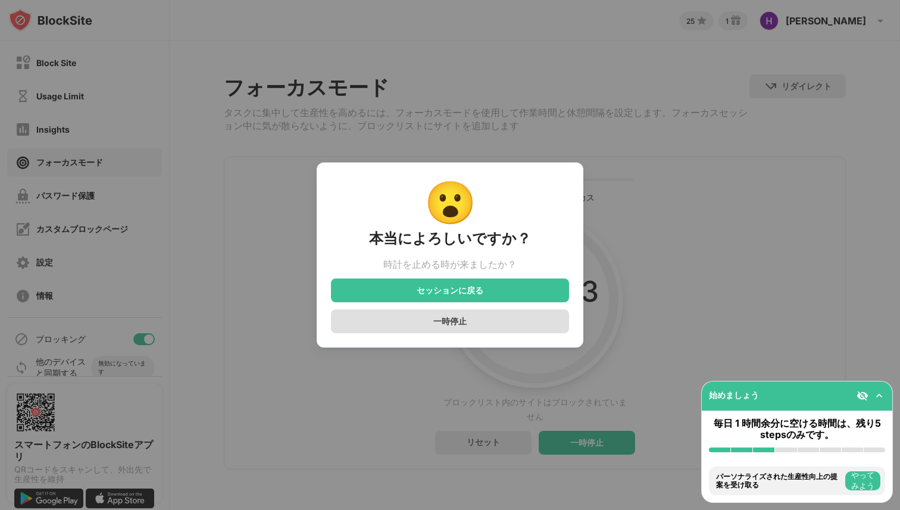
click at [507, 323] on div "一時停止" at bounding box center [450, 322] width 238 height 24
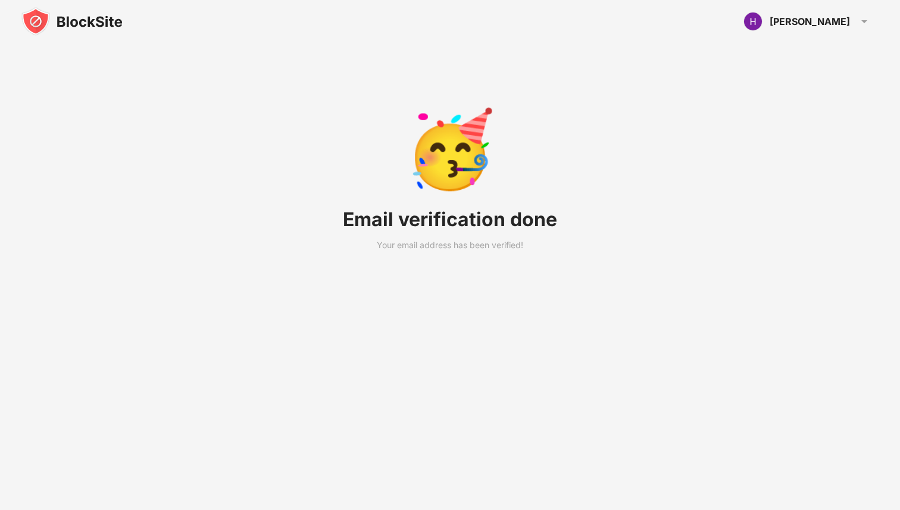
click at [525, 183] on div "🥳 Email verification done Your email address has been verified!" at bounding box center [450, 269] width 243 height 539
click at [835, 32] on div "[PERSON_NAME] View Account Insights Rewards Settings Support Log Out" at bounding box center [808, 21] width 142 height 29
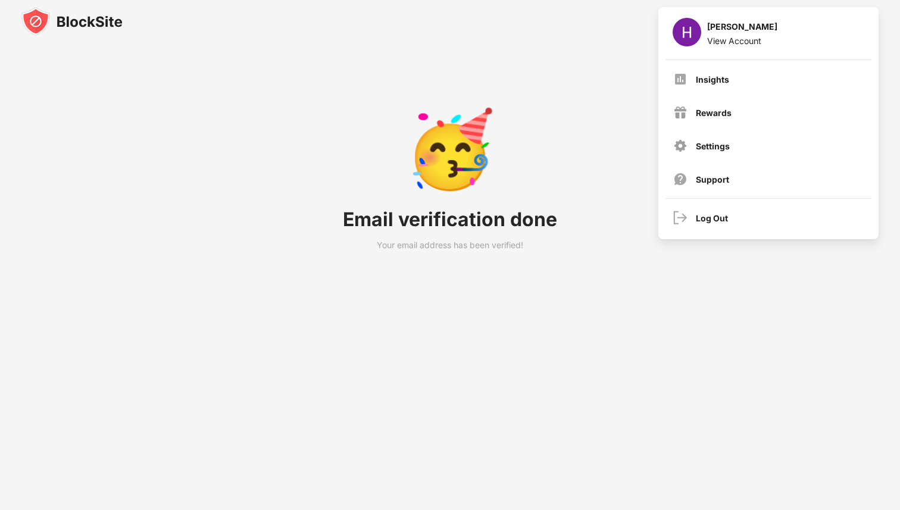
click at [607, 159] on div "🥳 Email verification done Your email address has been verified!" at bounding box center [450, 269] width 900 height 539
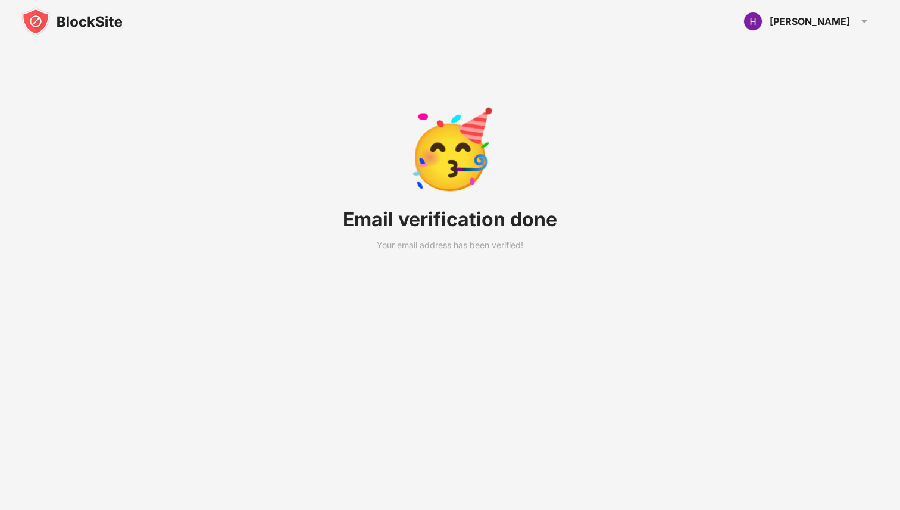
click at [89, 23] on img at bounding box center [71, 21] width 101 height 29
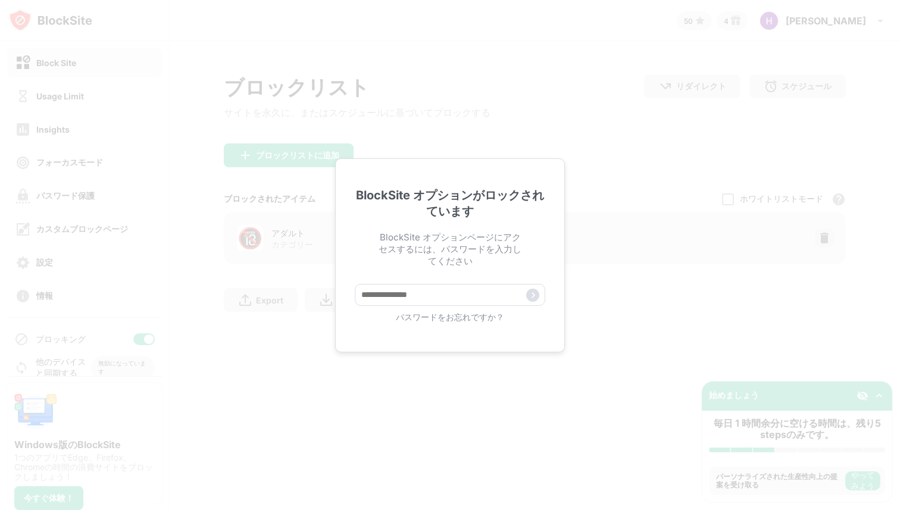
click at [188, 182] on div "BlockSite オプションがロックされています BlockSite オプションページにアクセスするには、パスワードを入力してください パスワードをお忘れで…" at bounding box center [450, 255] width 900 height 510
click at [70, 57] on div "BlockSite オプションがロックされています BlockSite オプションページにアクセスするには、パスワードを入力してください パスワードをお忘れで…" at bounding box center [450, 255] width 900 height 510
click at [825, 13] on div "BlockSite オプションがロックされています BlockSite オプションページにアクセスするには、パスワードを入力してください パスワードをお忘れで…" at bounding box center [450, 255] width 900 height 510
click at [593, 57] on div "BlockSite オプションがロックされています BlockSite オプションページにアクセスするには、パスワードを入力してください パスワードをお忘れで…" at bounding box center [450, 255] width 900 height 510
click at [464, 98] on div "BlockSite オプションがロックされています BlockSite オプションページにアクセスするには、パスワードを入力してください パスワードをお忘れで…" at bounding box center [450, 255] width 900 height 510
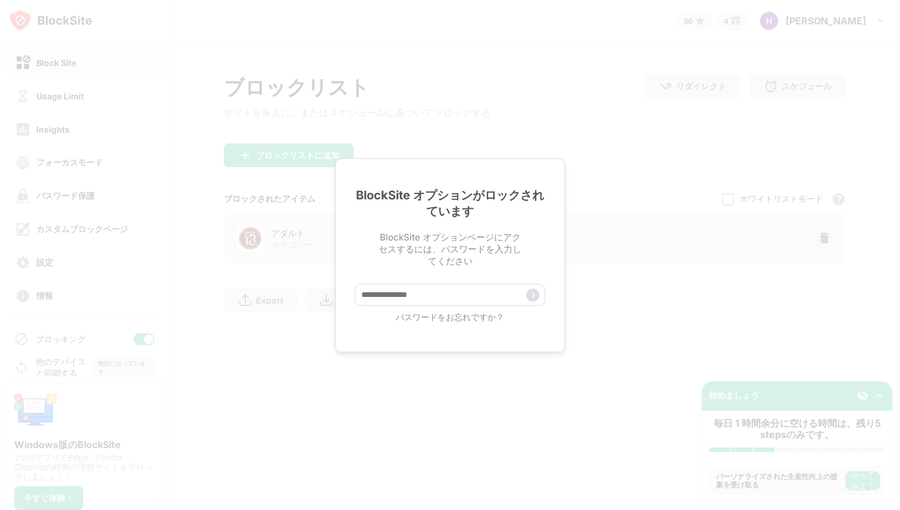
click at [49, 110] on div "BlockSite オプションがロックされています BlockSite オプションページにアクセスするには、パスワードを入力してください パスワードをお忘れで…" at bounding box center [450, 255] width 900 height 510
click at [67, 95] on div "BlockSite オプションがロックされています BlockSite オプションページにアクセスするには、パスワードを入力してください パスワードをお忘れで…" at bounding box center [450, 255] width 900 height 510
